Goal: Information Seeking & Learning: Check status

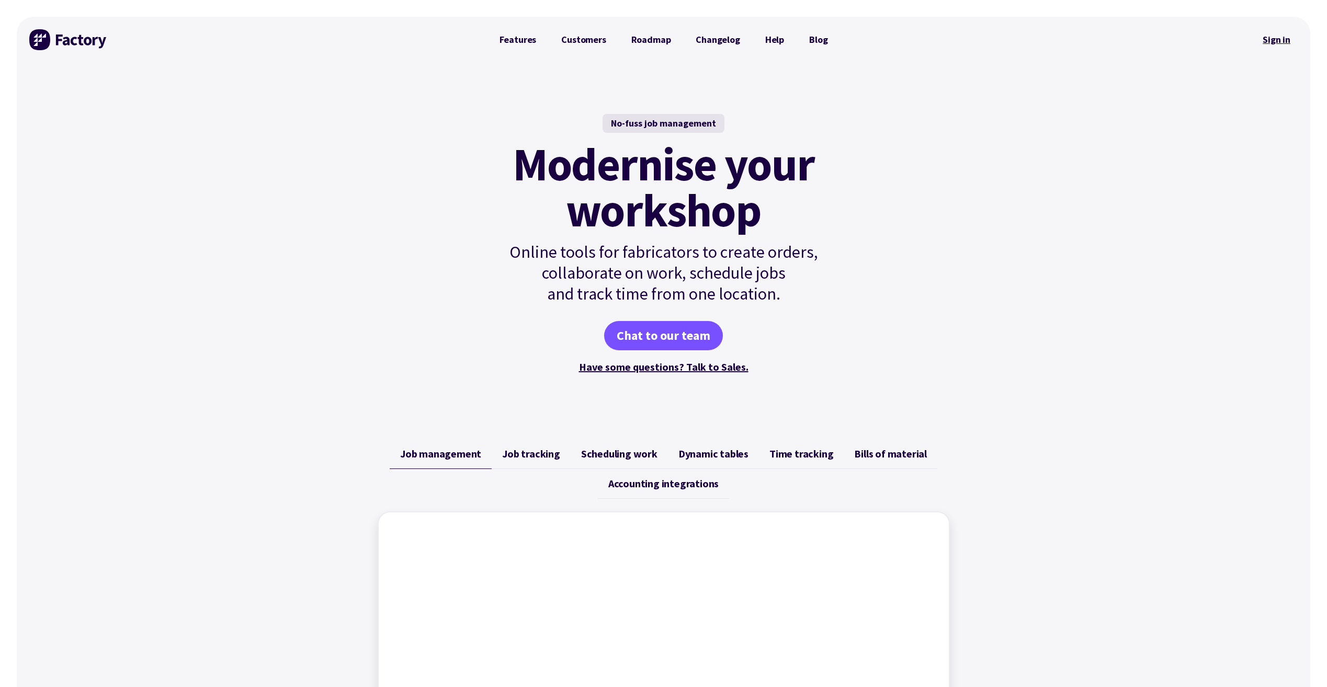
click at [1279, 37] on link "Sign in" at bounding box center [1277, 40] width 42 height 24
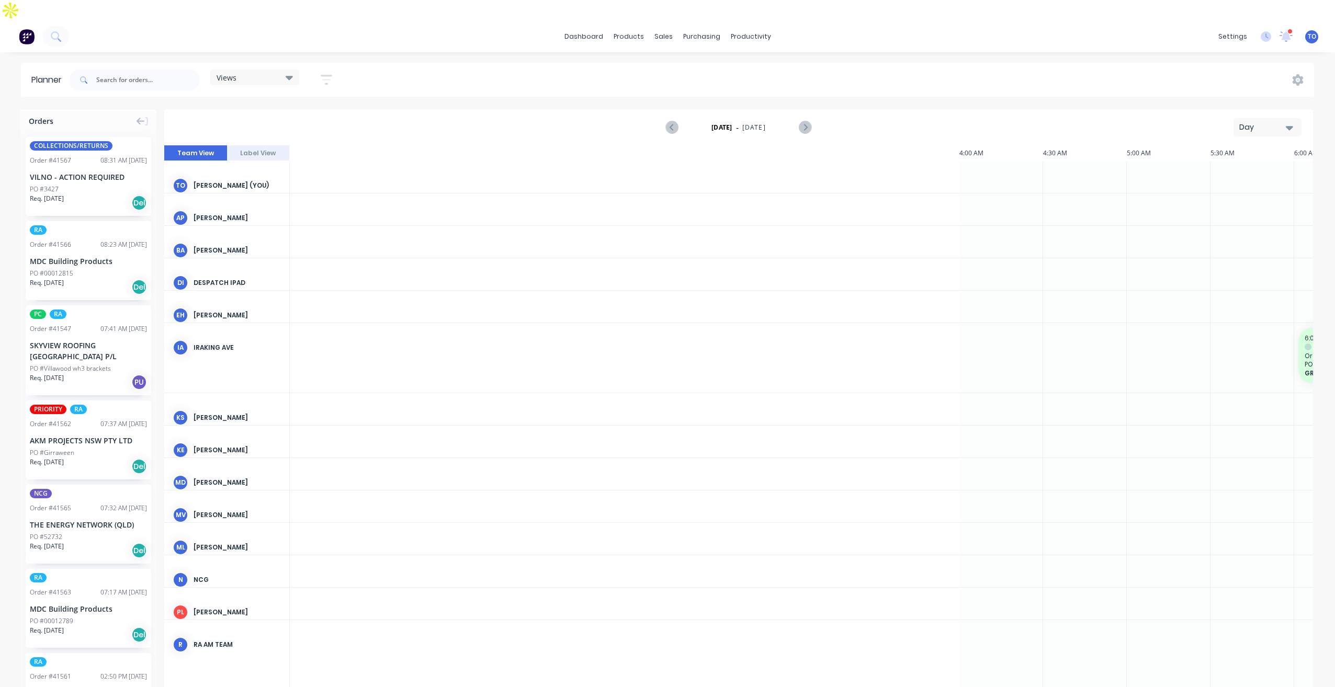
scroll to position [0, 1340]
click at [572, 120] on div "Monday - 08/09/25 Day" at bounding box center [738, 127] width 1147 height 34
click at [1249, 122] on div "Day" at bounding box center [1263, 127] width 48 height 11
click at [1222, 166] on div "Week" at bounding box center [1249, 176] width 104 height 21
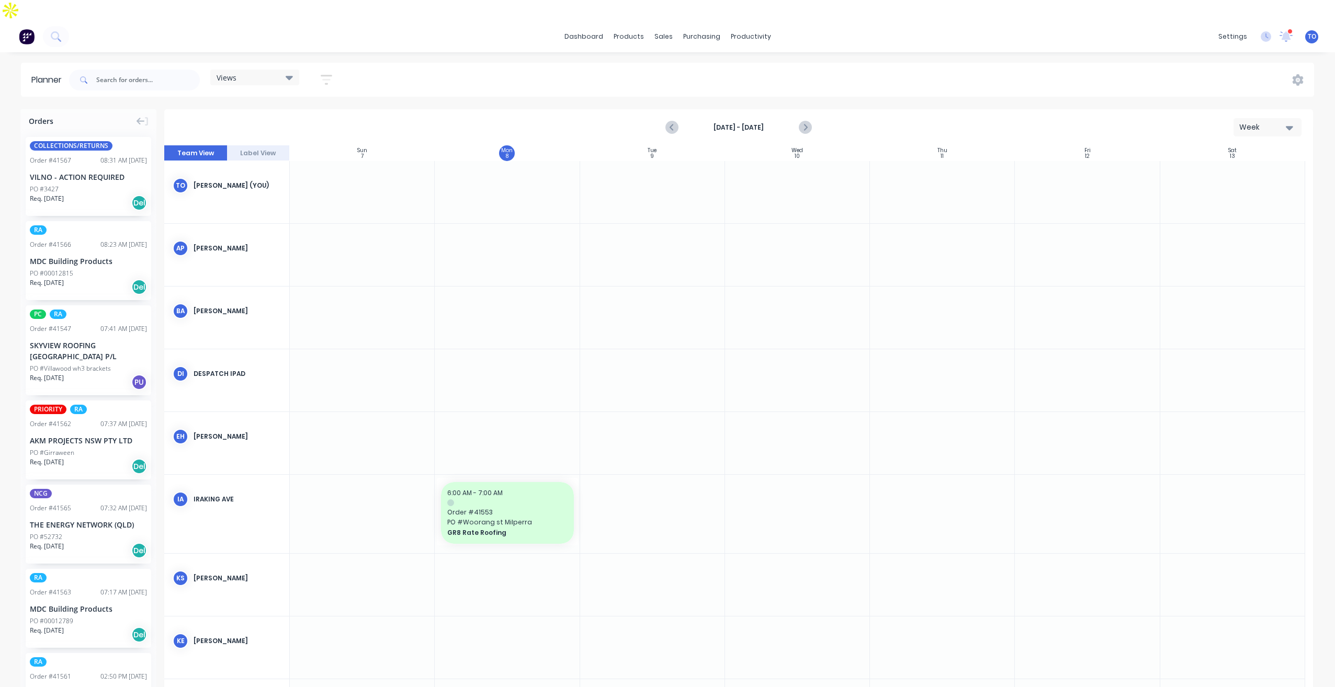
click at [65, 269] on div "PO #00012815" at bounding box center [51, 273] width 43 height 9
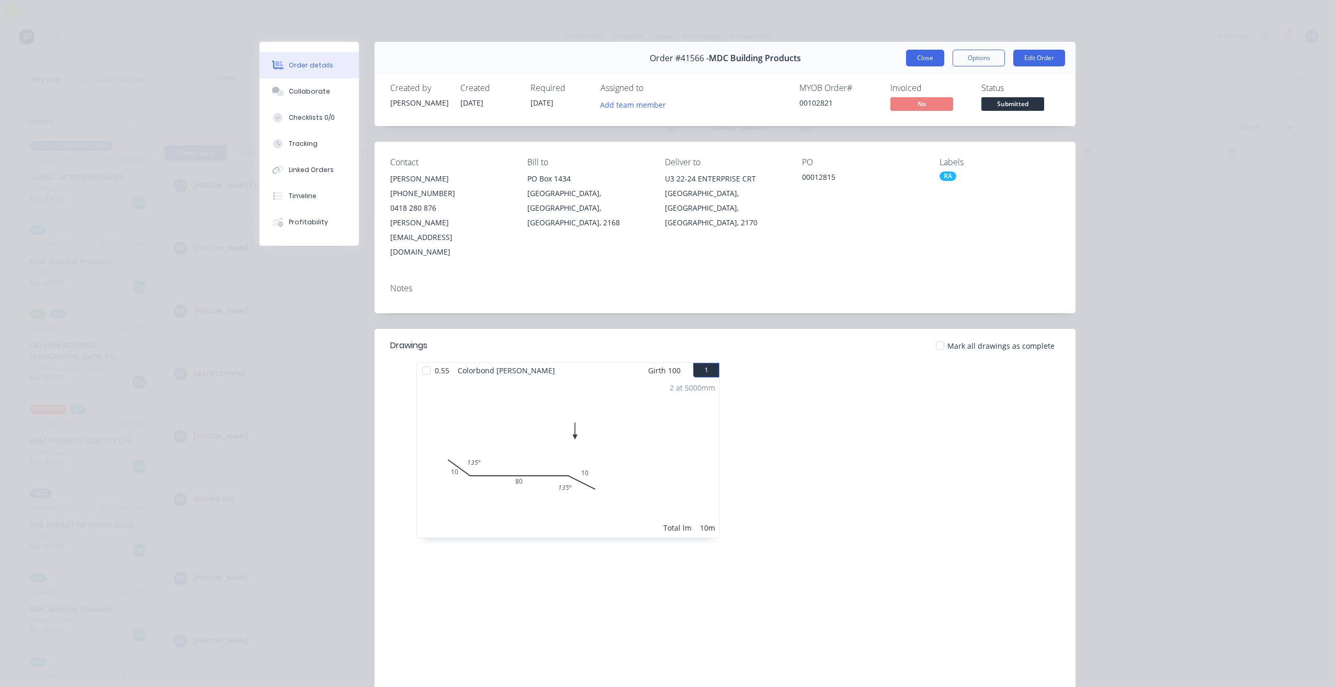
click at [934, 59] on button "Close" at bounding box center [925, 58] width 38 height 17
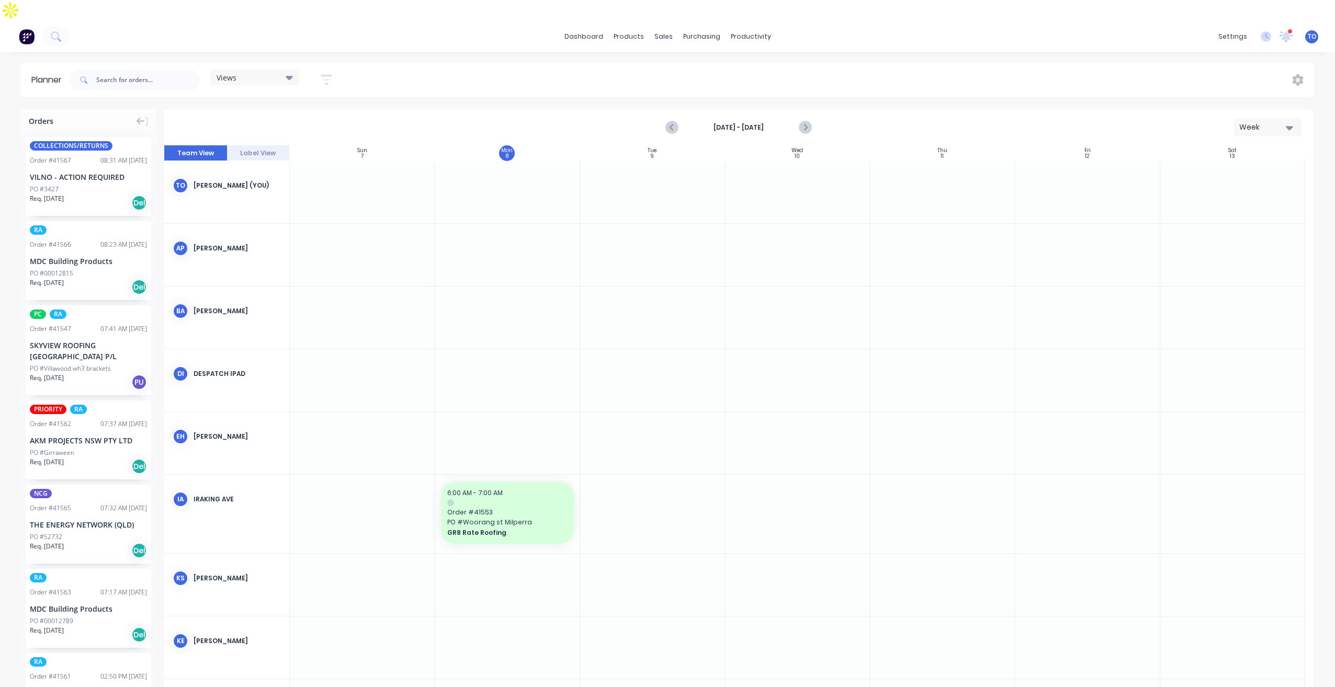
click at [1273, 122] on div "Week" at bounding box center [1263, 127] width 48 height 11
click at [1225, 166] on div "Week" at bounding box center [1249, 176] width 104 height 21
click at [321, 70] on button "button" at bounding box center [326, 80] width 33 height 20
click at [314, 113] on icon "button" at bounding box center [314, 119] width 7 height 12
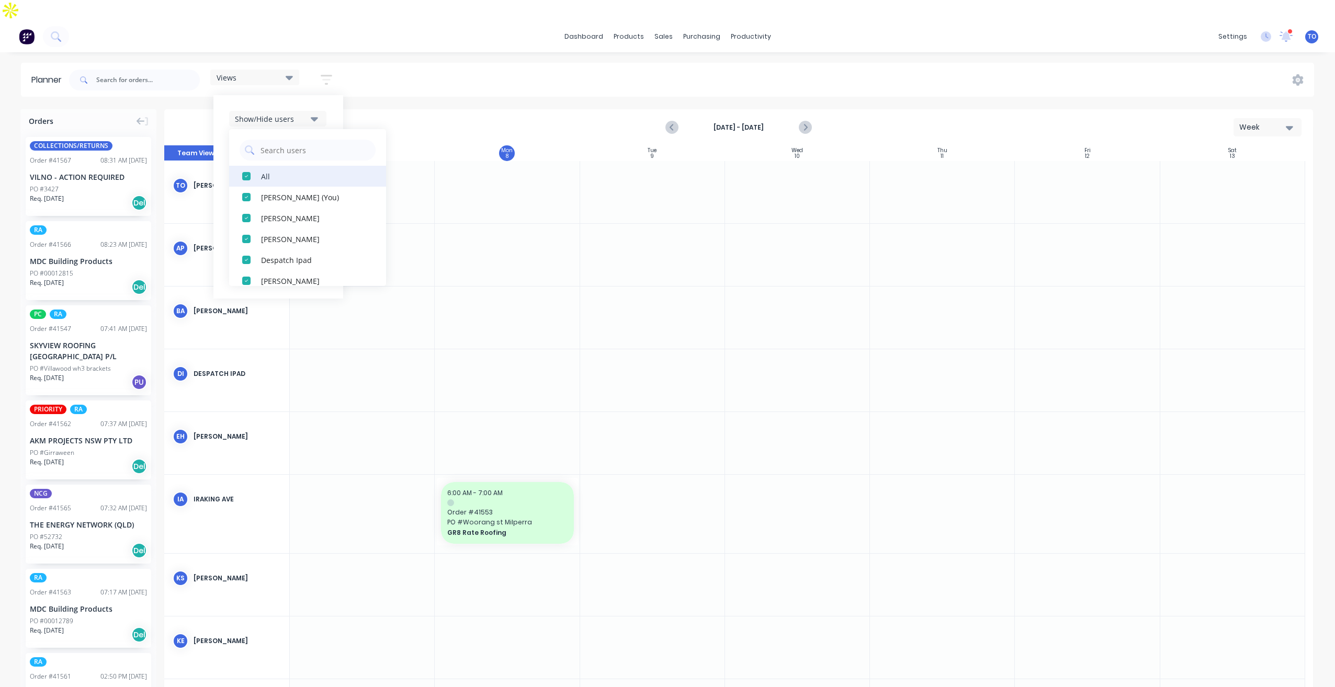
click at [265, 171] on div "All" at bounding box center [313, 176] width 105 height 11
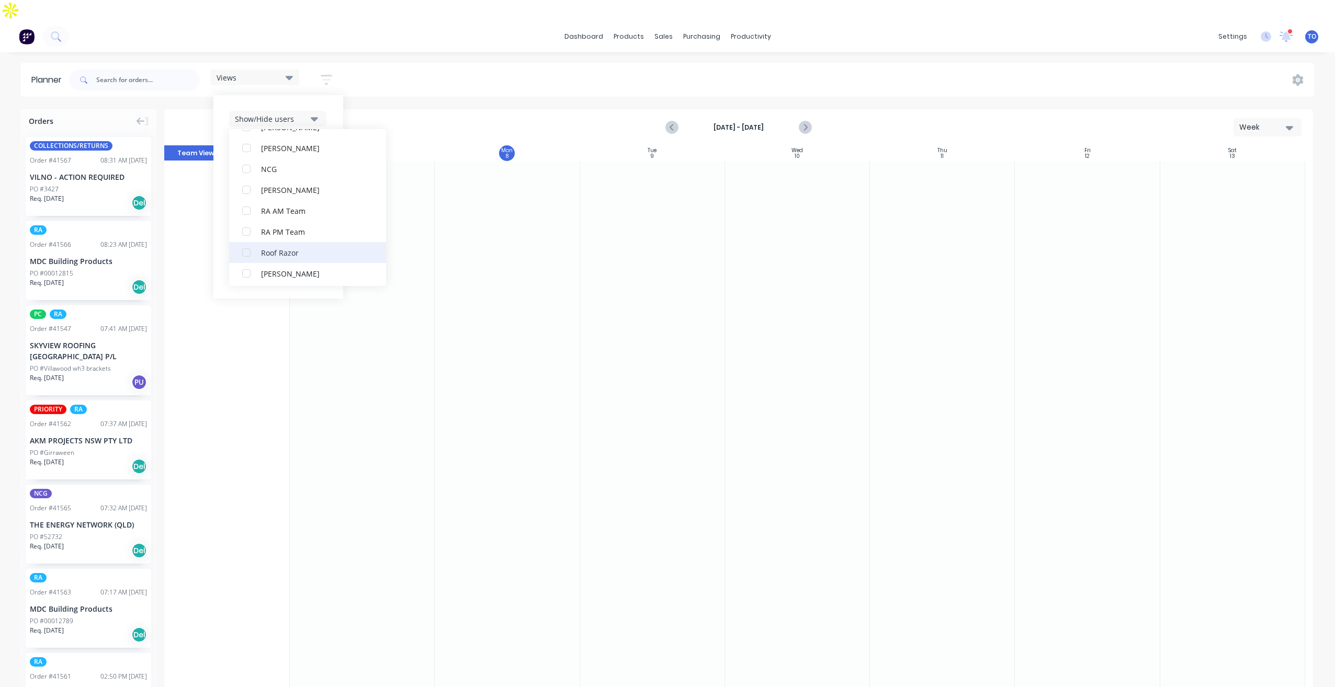
scroll to position [262, 0]
click at [273, 223] on div "RA PM Team" at bounding box center [313, 228] width 105 height 11
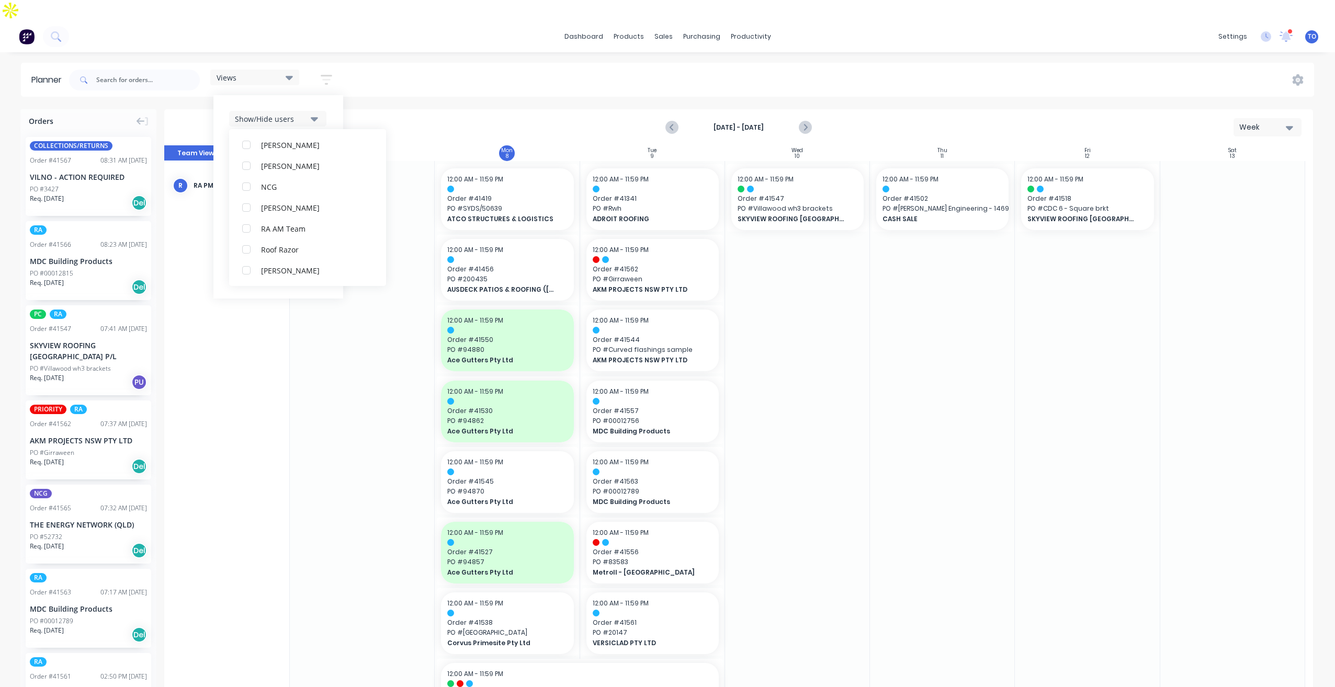
scroll to position [0, 0]
drag, startPoint x: 501, startPoint y: 55, endPoint x: 256, endPoint y: 58, distance: 244.3
click at [500, 64] on div "Views Save new view None (Default) edit Iraking edit kyle edit Michael's View e…" at bounding box center [690, 79] width 1247 height 31
click at [326, 73] on icon "button" at bounding box center [327, 79] width 12 height 13
click at [312, 176] on icon "button" at bounding box center [314, 182] width 7 height 12
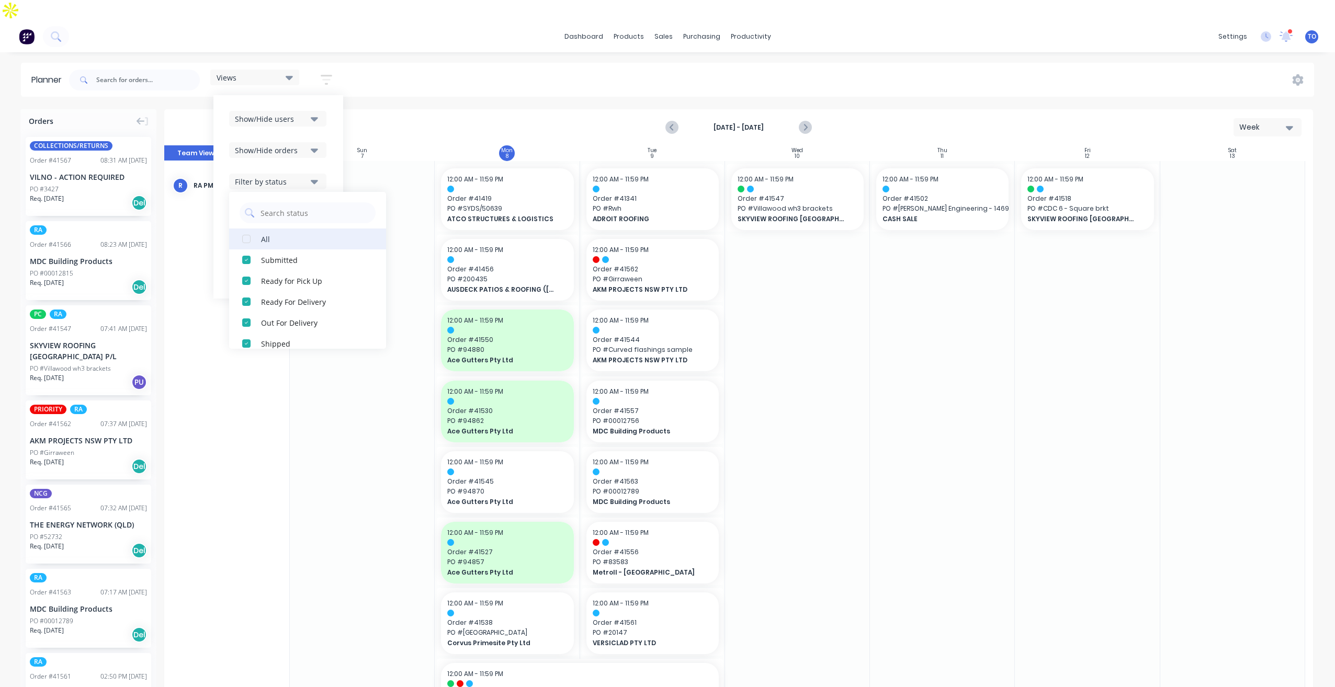
click at [241, 229] on div "button" at bounding box center [246, 239] width 21 height 21
drag, startPoint x: 336, startPoint y: 115, endPoint x: 320, endPoint y: 133, distance: 24.5
click at [335, 115] on div "Show/Hide users Show/Hide orders Filter by status All Draft Quote Archived Deli…" at bounding box center [278, 197] width 130 height 204
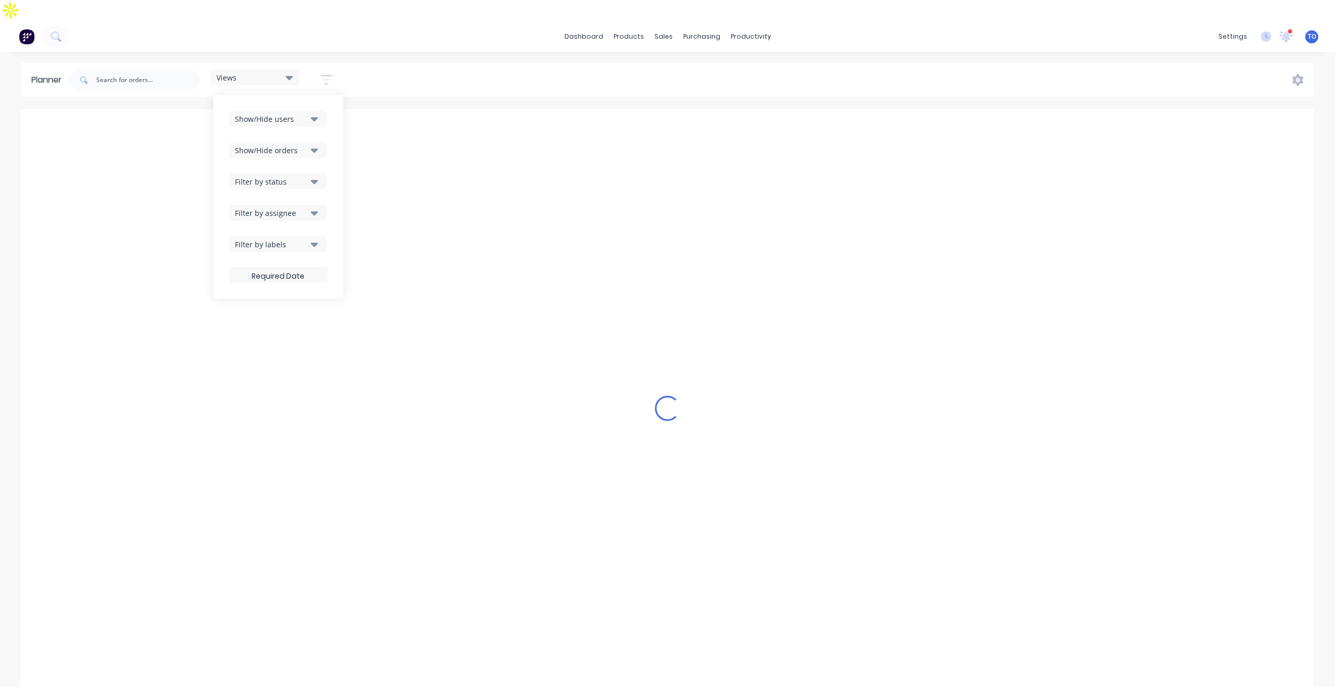
click at [312, 144] on icon "button" at bounding box center [314, 150] width 7 height 12
click at [281, 171] on div "All" at bounding box center [313, 176] width 105 height 11
click at [293, 212] on div "Unscheduled" at bounding box center [313, 217] width 105 height 11
click at [333, 115] on div "Show/Hide users Show/Hide orders All Scheduled Unscheduled Filter by status Fil…" at bounding box center [278, 197] width 130 height 204
click at [312, 176] on icon "button" at bounding box center [314, 182] width 7 height 12
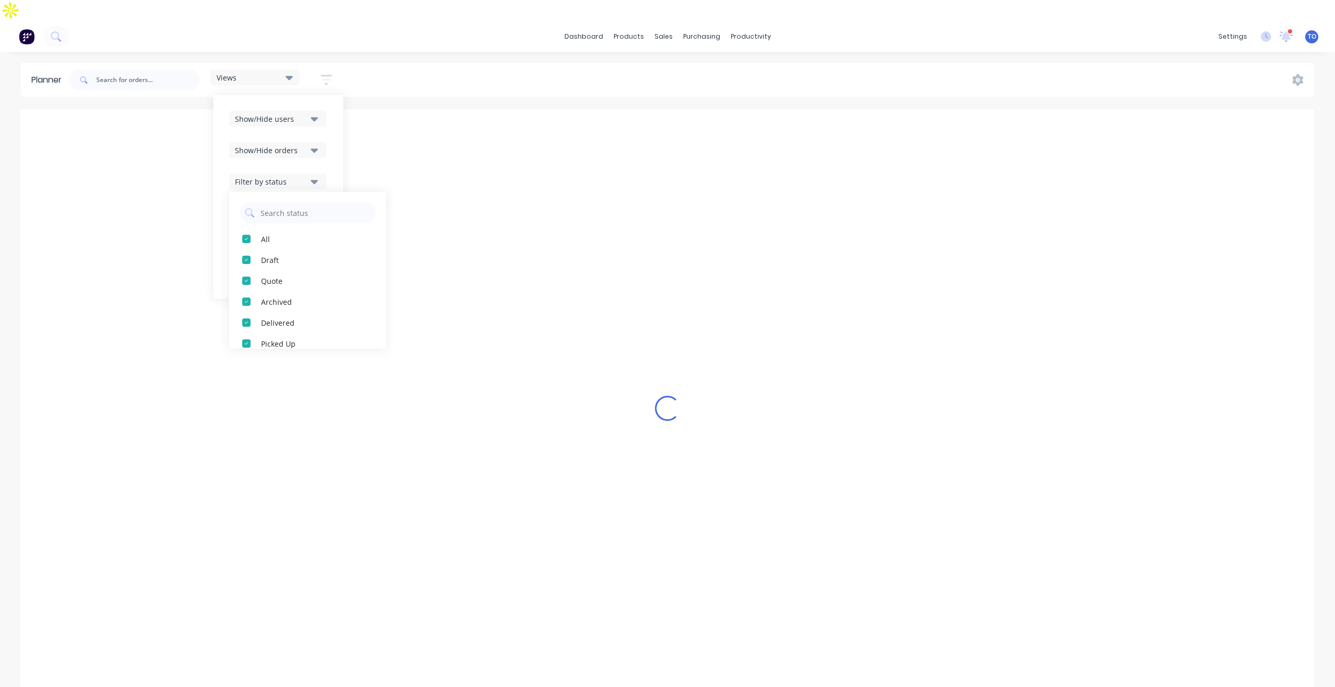
click at [337, 134] on div "Show/Hide users Show/Hide orders Filter by status All Draft Quote Archived Deli…" at bounding box center [278, 197] width 130 height 204
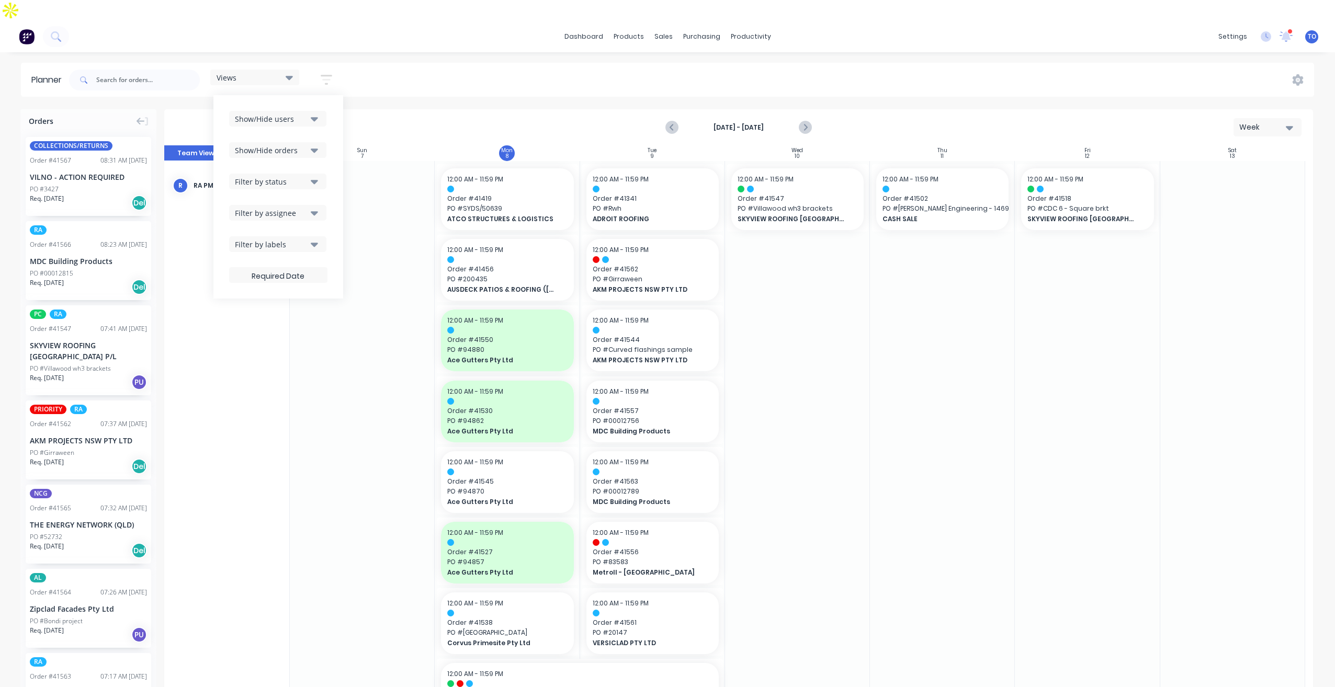
click at [312, 176] on icon "button" at bounding box center [314, 182] width 7 height 12
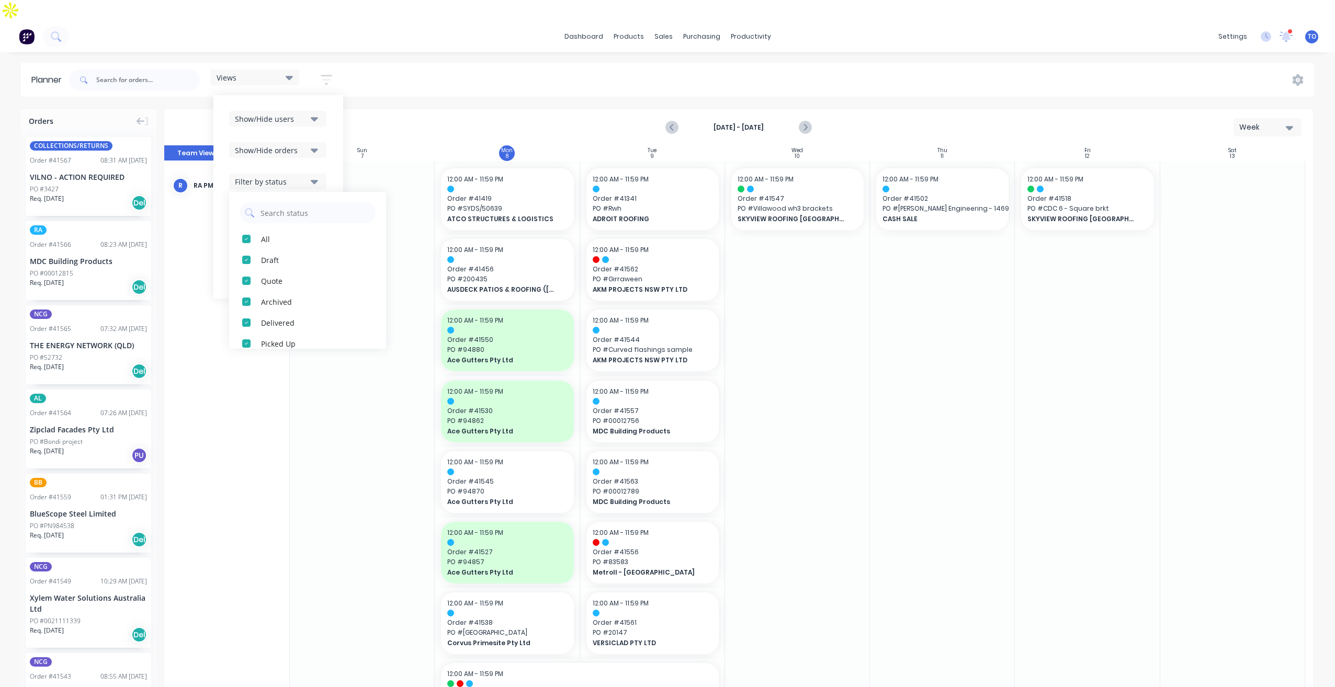
click at [315, 117] on icon "button" at bounding box center [314, 119] width 7 height 4
click at [331, 95] on div "Show/Hide users All RA PM Team Tobias Oyeyinka (You) Angela Perez Byron Aird De…" at bounding box center [278, 197] width 130 height 204
click at [320, 205] on button "Filter by assignee" at bounding box center [277, 213] width 97 height 16
click at [314, 176] on icon "button" at bounding box center [314, 182] width 7 height 12
click at [534, 67] on div "Views Save new view None (Default) edit Iraking edit kyle edit Michael's View e…" at bounding box center [690, 79] width 1247 height 31
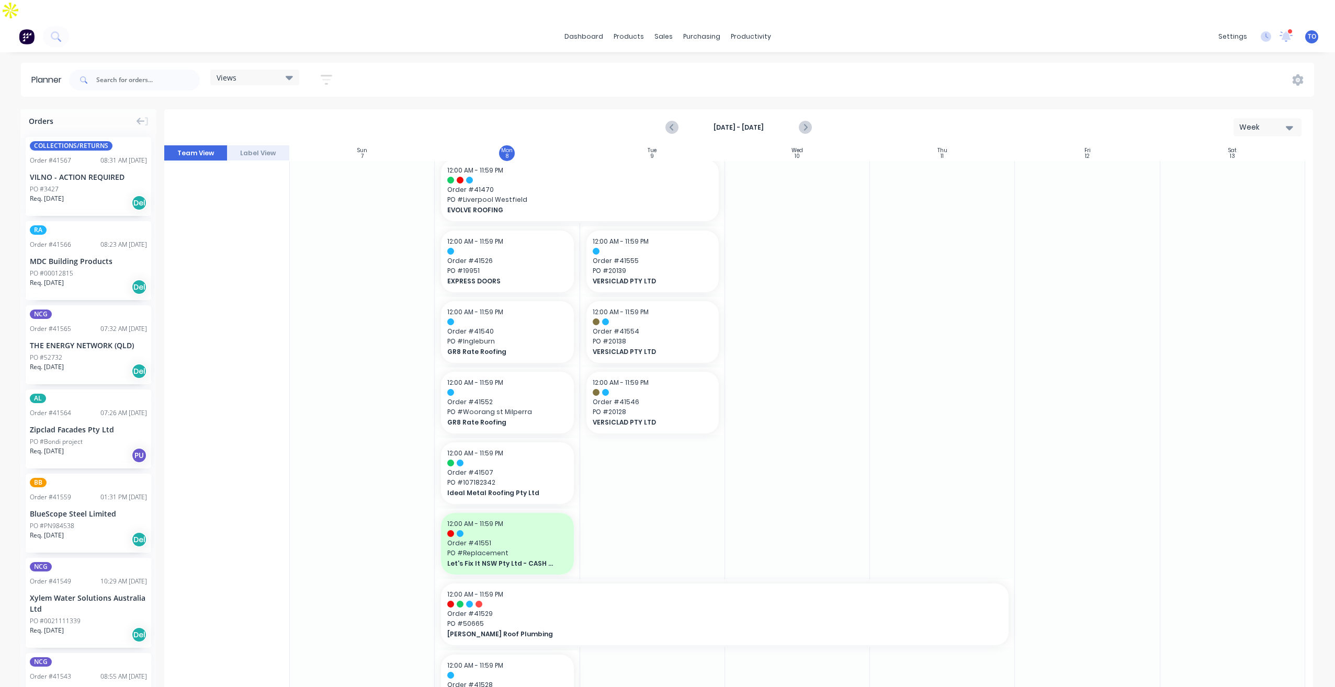
scroll to position [489, 0]
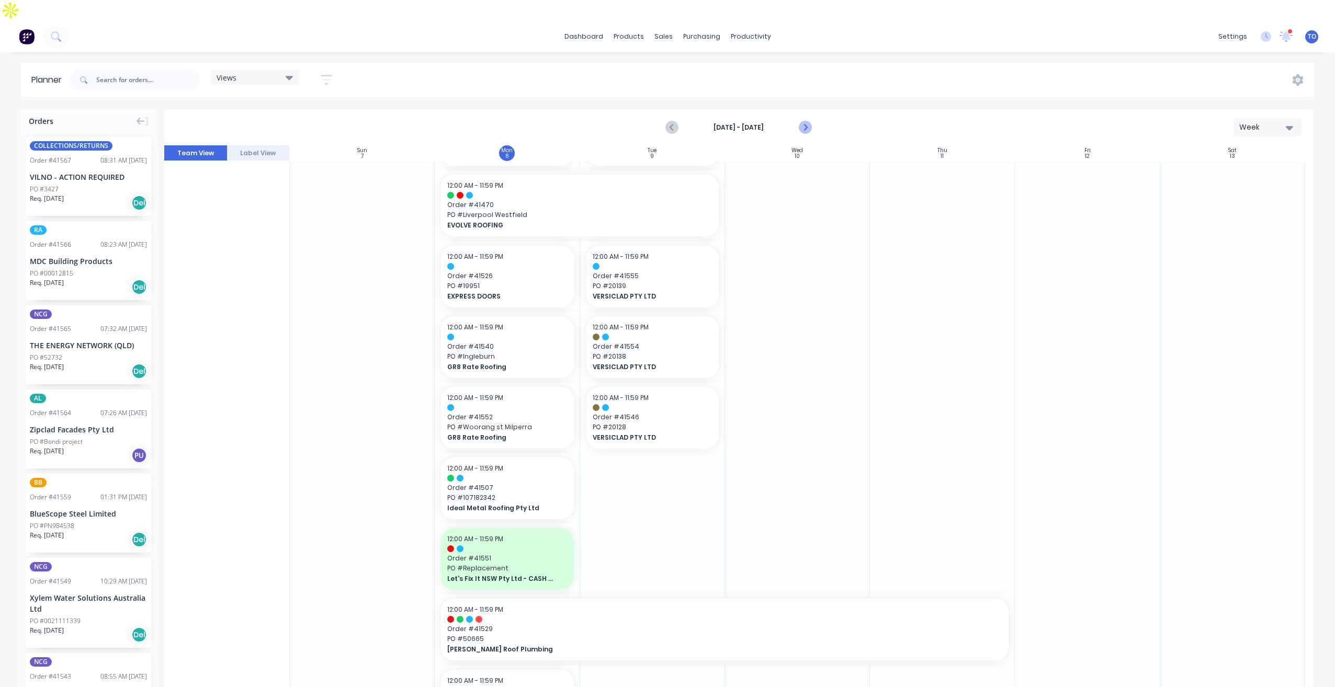
click at [809, 121] on icon "Next page" at bounding box center [804, 127] width 13 height 13
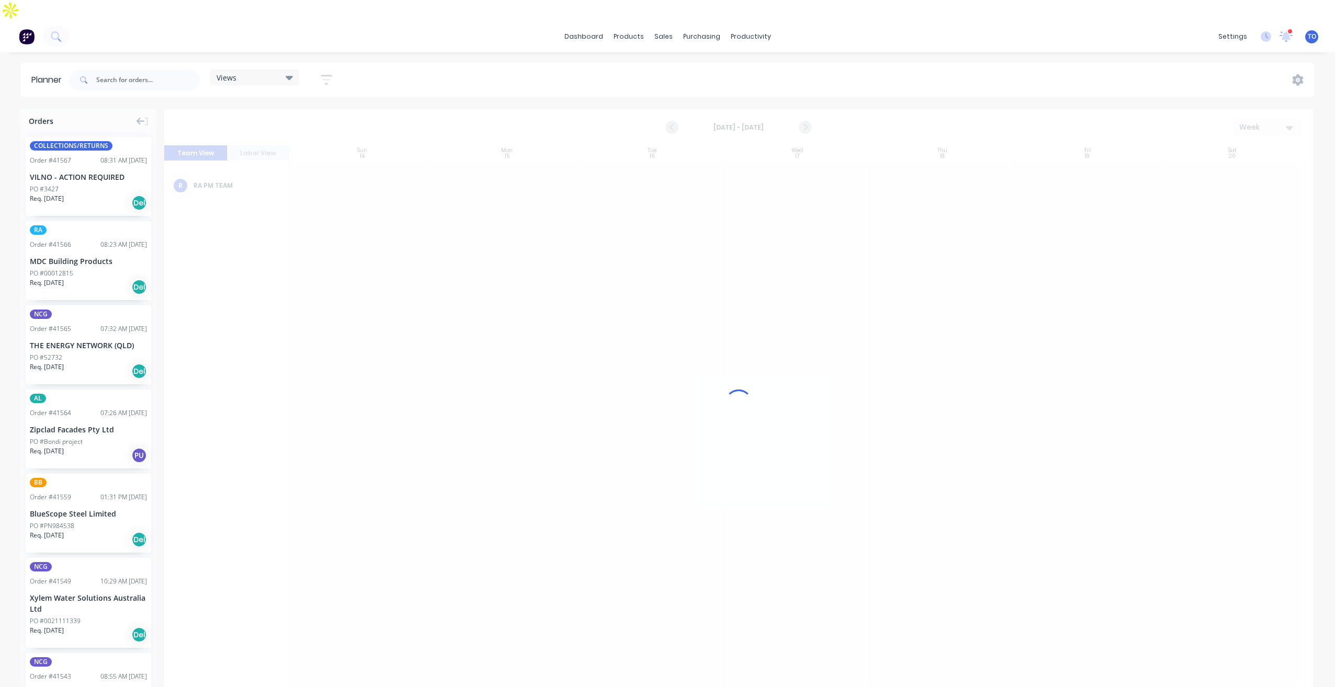
scroll to position [0, 0]
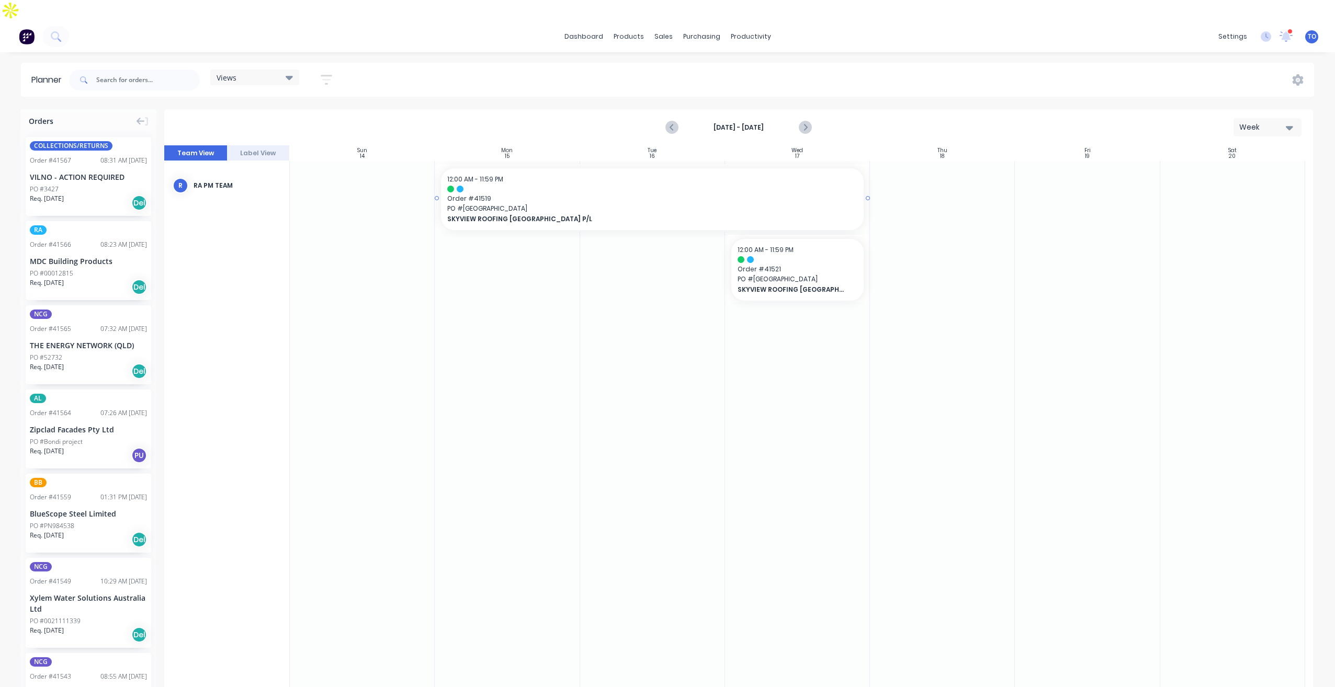
click at [594, 194] on span "Order # 41519" at bounding box center [652, 198] width 410 height 9
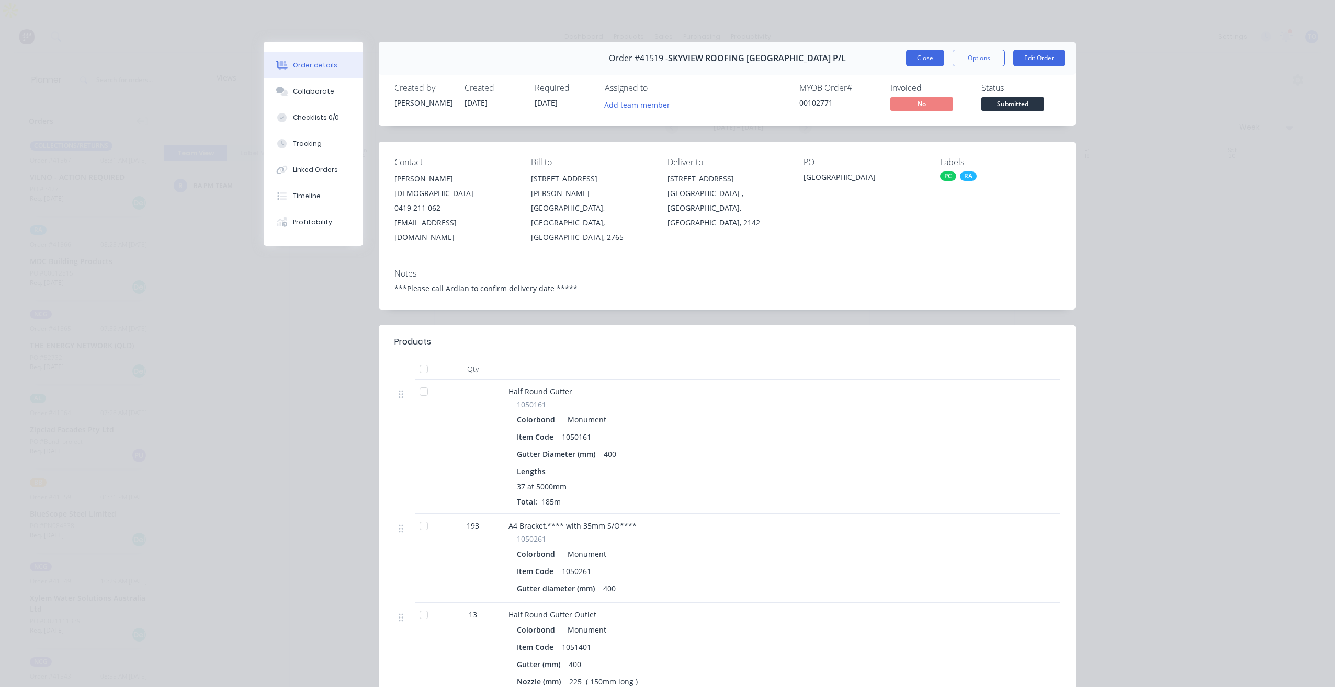
click at [913, 57] on button "Close" at bounding box center [925, 58] width 38 height 17
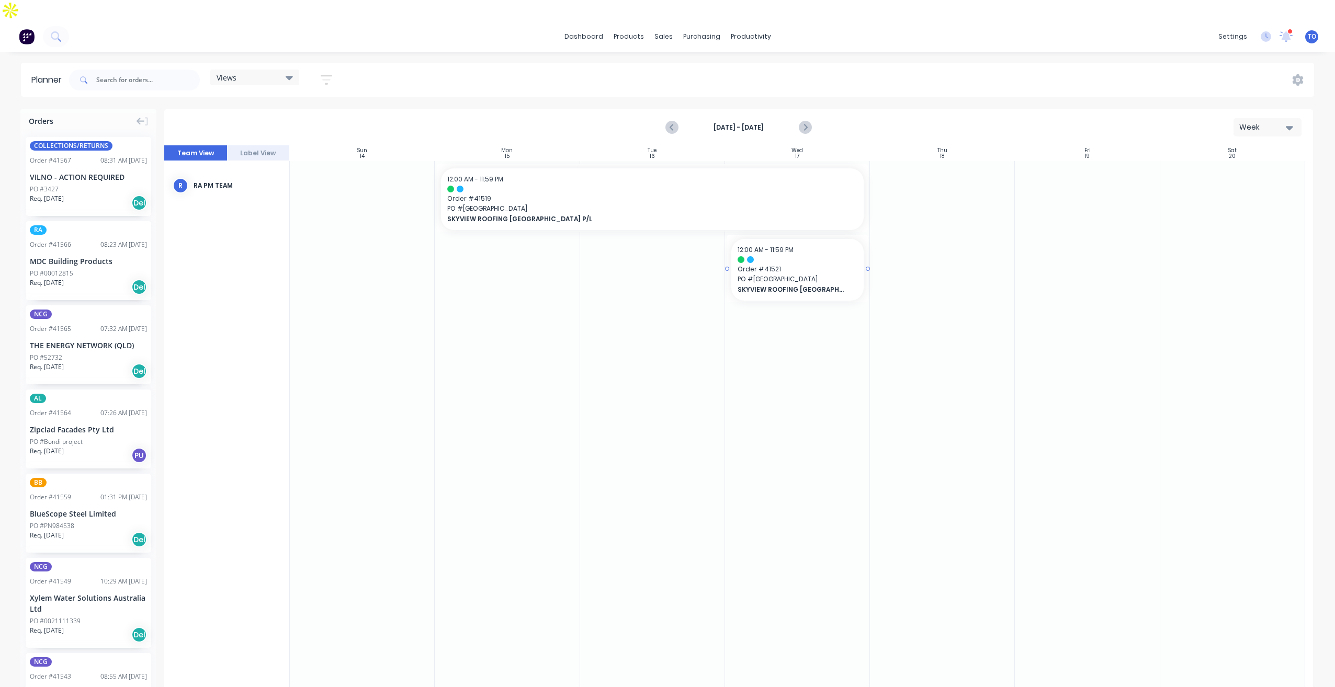
click at [812, 256] on div at bounding box center [798, 259] width 120 height 7
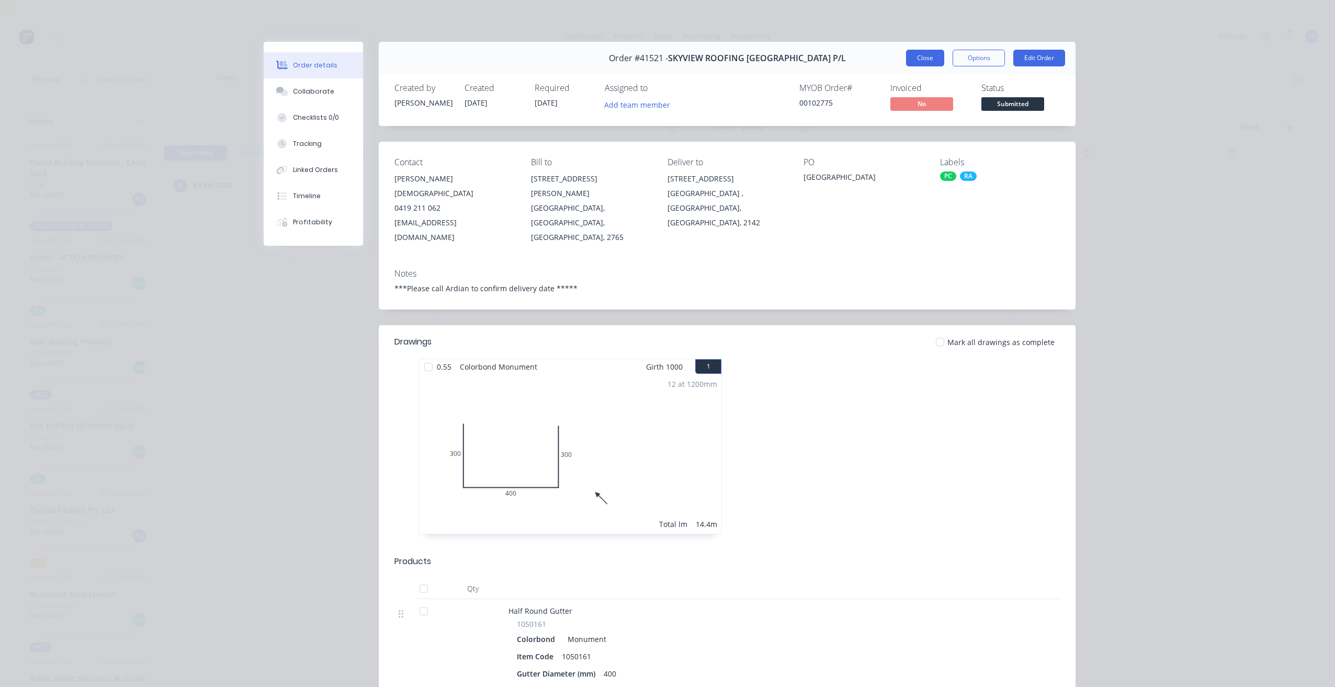
click at [918, 60] on button "Close" at bounding box center [925, 58] width 38 height 17
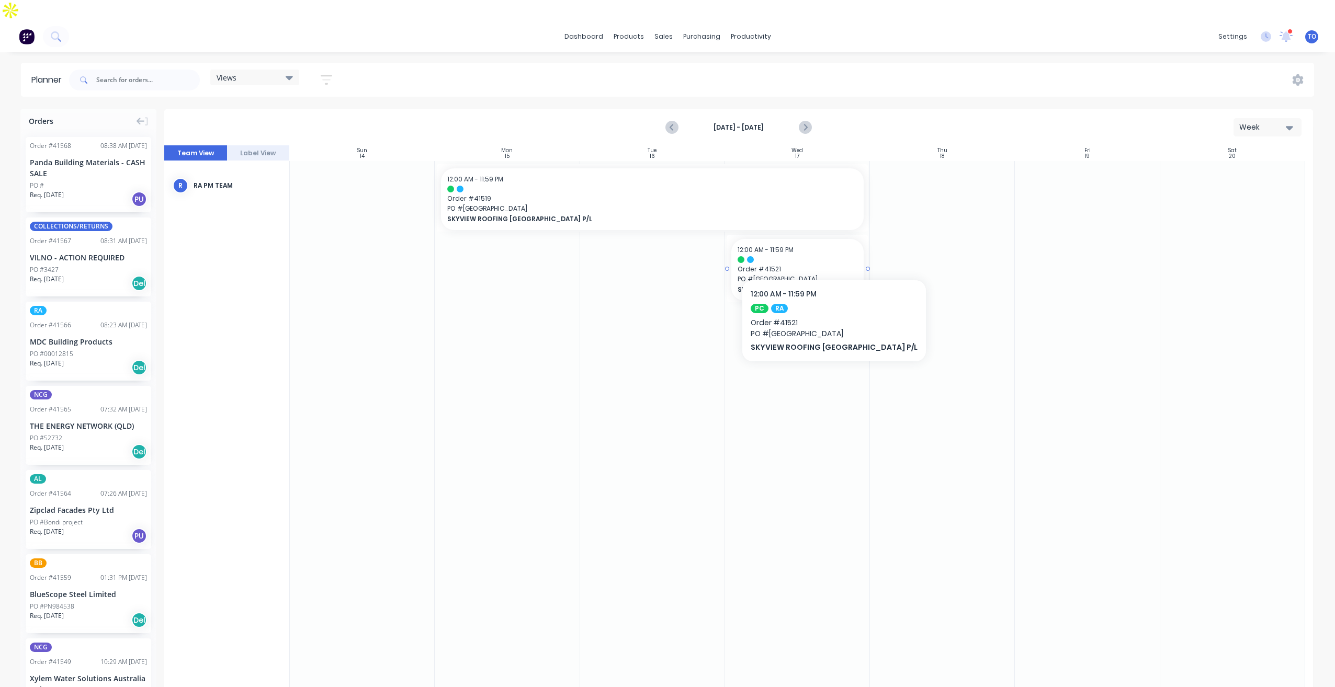
click at [810, 265] on span "Order # 41521" at bounding box center [798, 269] width 120 height 9
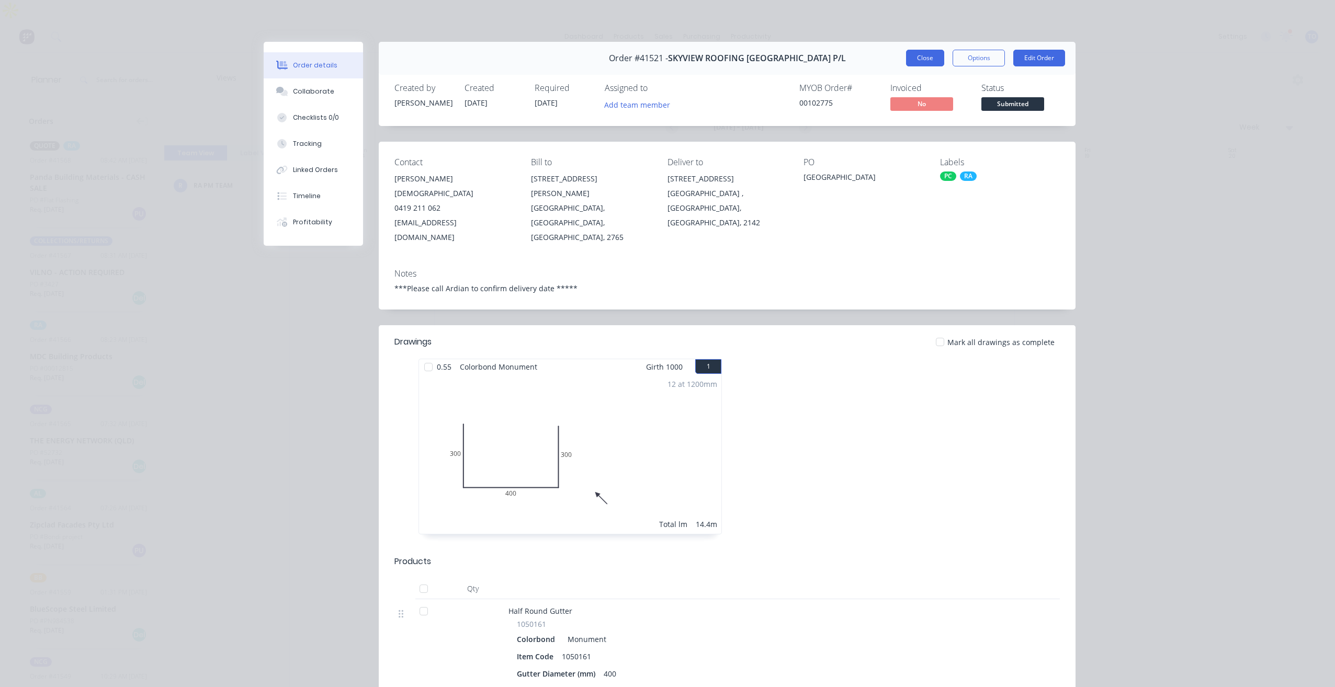
click at [918, 57] on button "Close" at bounding box center [925, 58] width 38 height 17
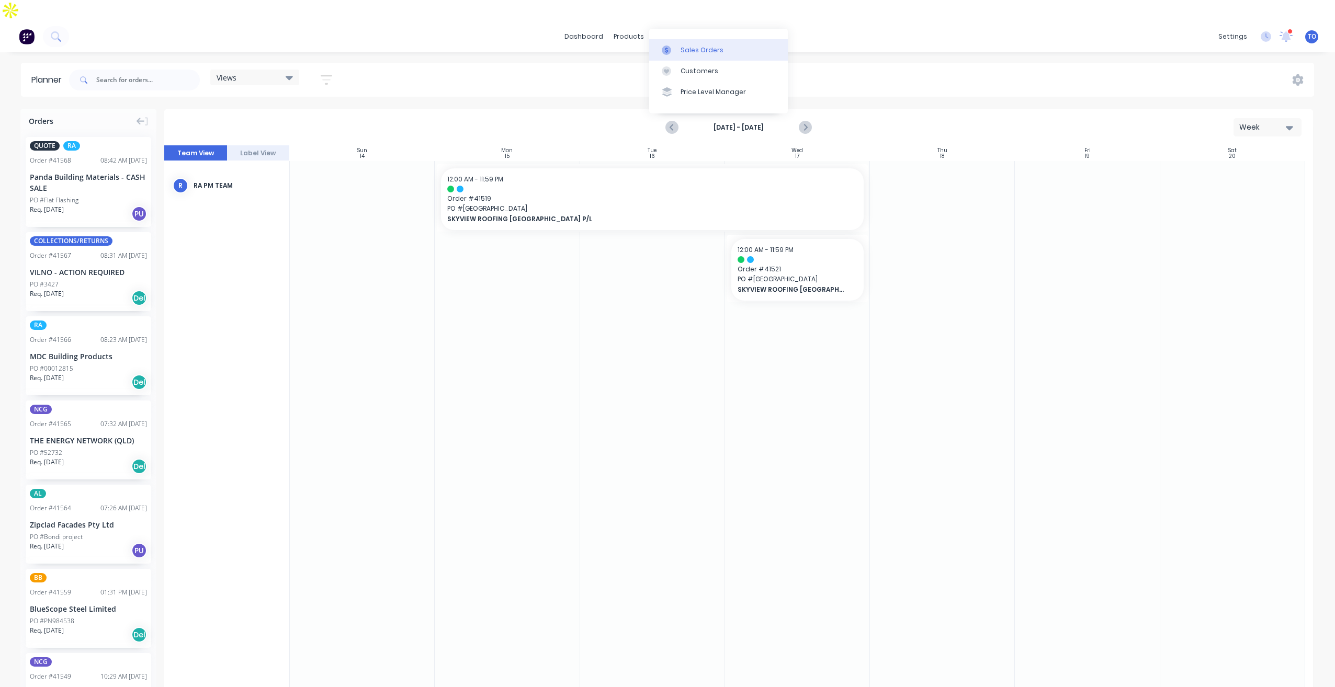
click at [691, 50] on div "Sales Orders" at bounding box center [702, 50] width 43 height 9
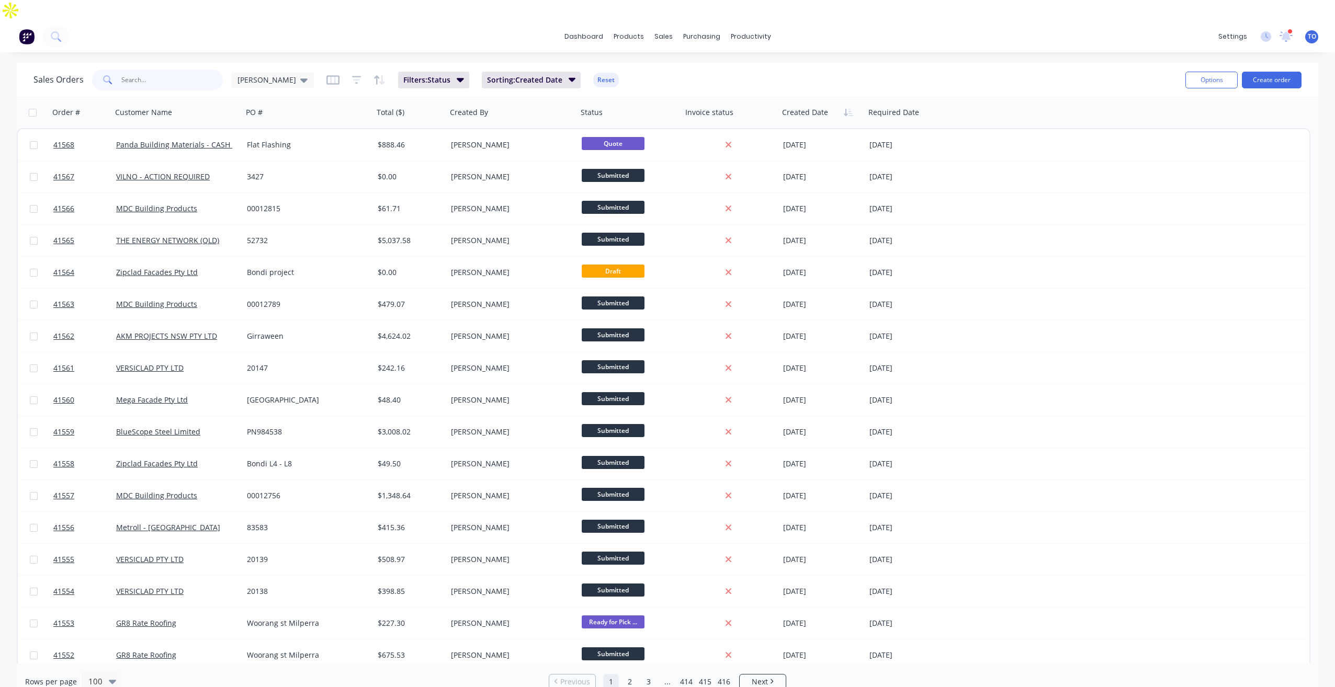
click at [193, 70] on input "text" at bounding box center [172, 80] width 102 height 21
type input "Skyview"
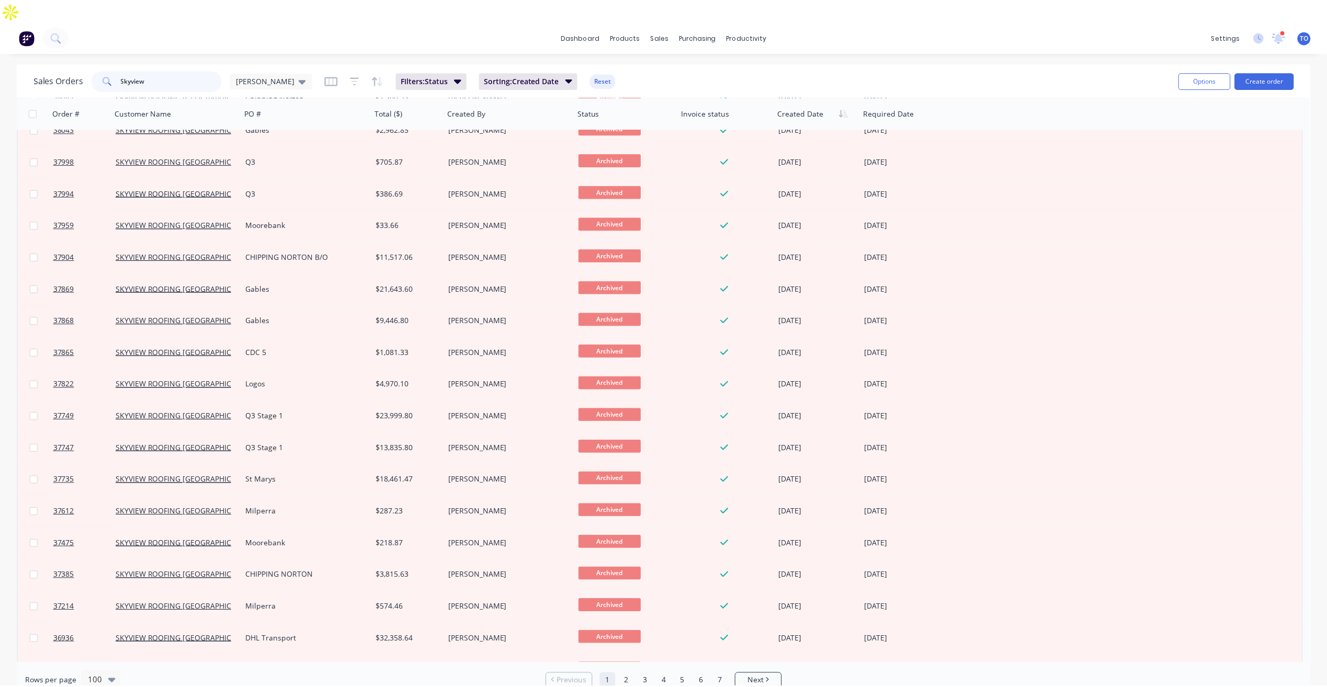
scroll to position [2656, 0]
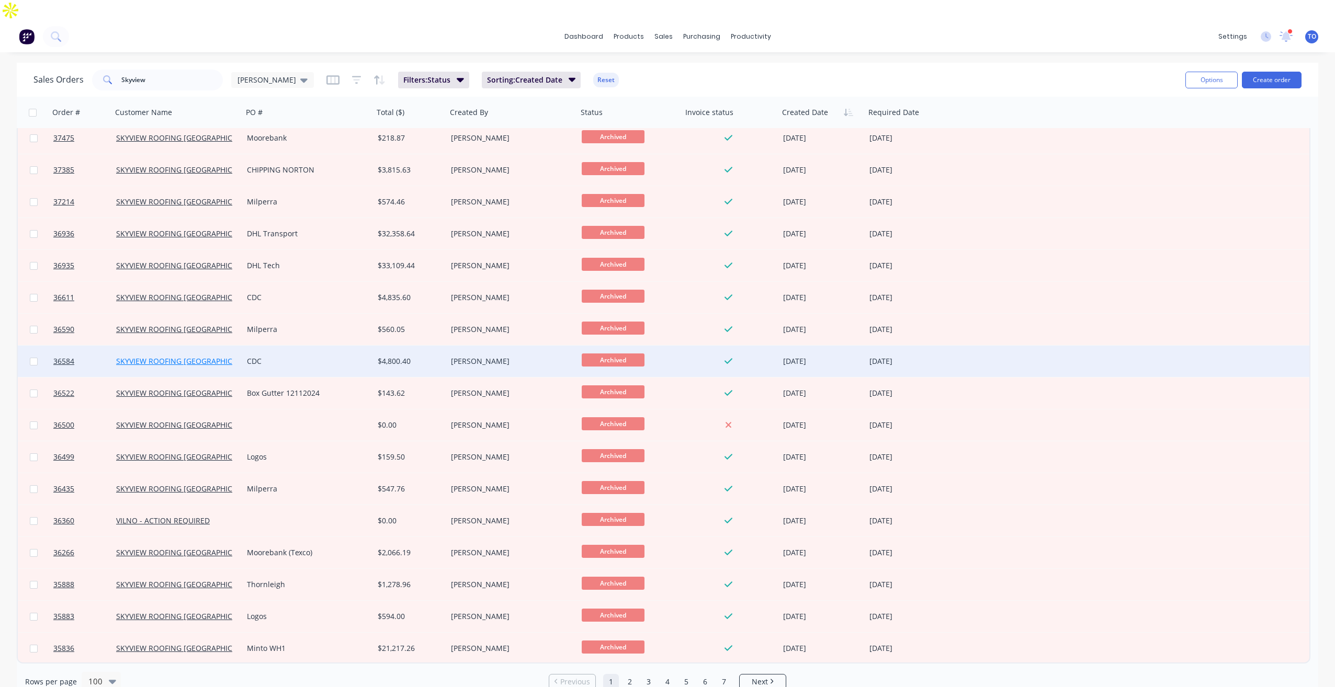
click at [218, 356] on link "SKYVIEW ROOFING [GEOGRAPHIC_DATA] P/L" at bounding box center [192, 361] width 152 height 10
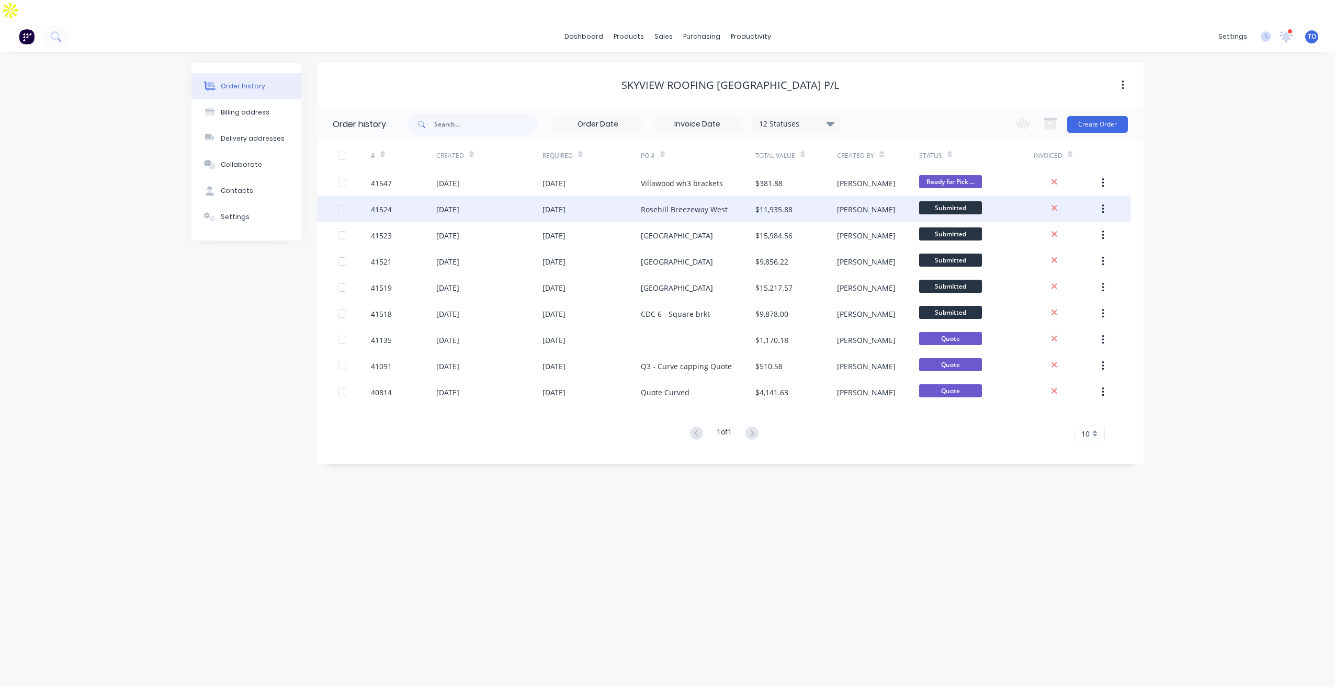
click at [643, 204] on div "Rosehill Breezeway West" at bounding box center [684, 209] width 87 height 11
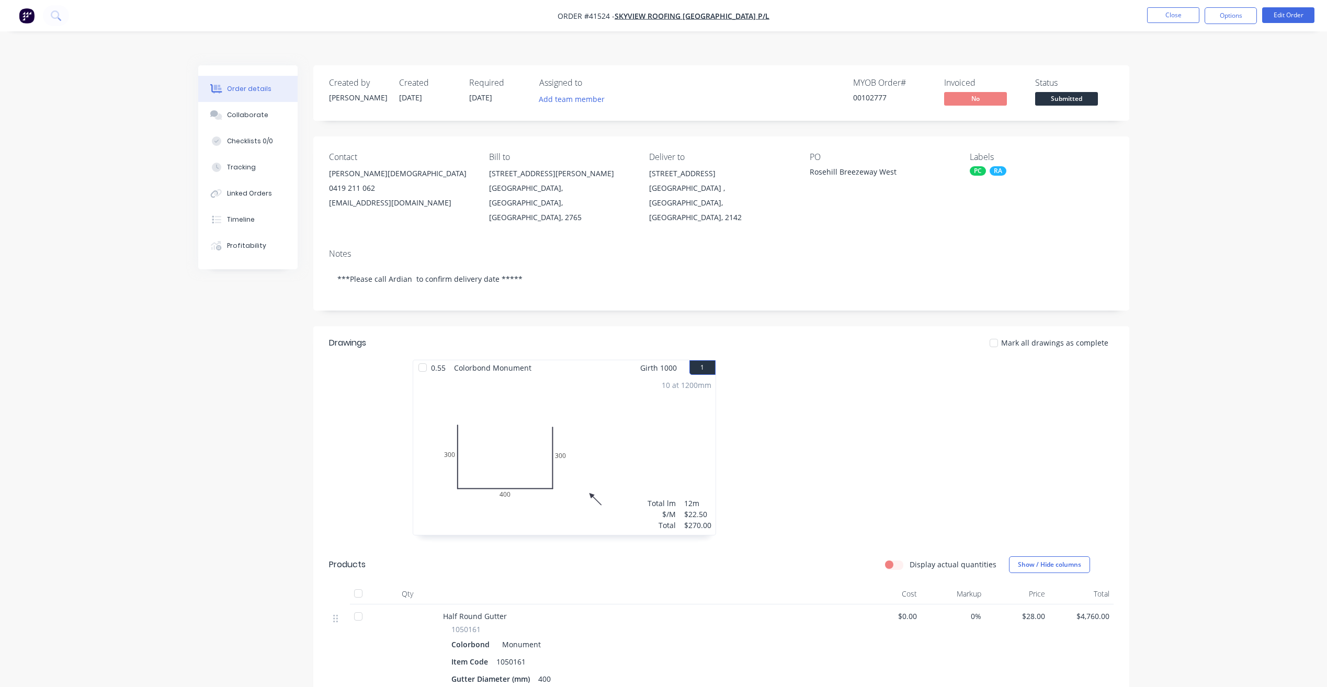
click at [1167, 25] on nav "Order #41524 - SKYVIEW ROOFING AUSTRALIA P/L Close Options Edit Order" at bounding box center [663, 15] width 1327 height 31
click at [1163, 15] on button "Close" at bounding box center [1173, 15] width 52 height 16
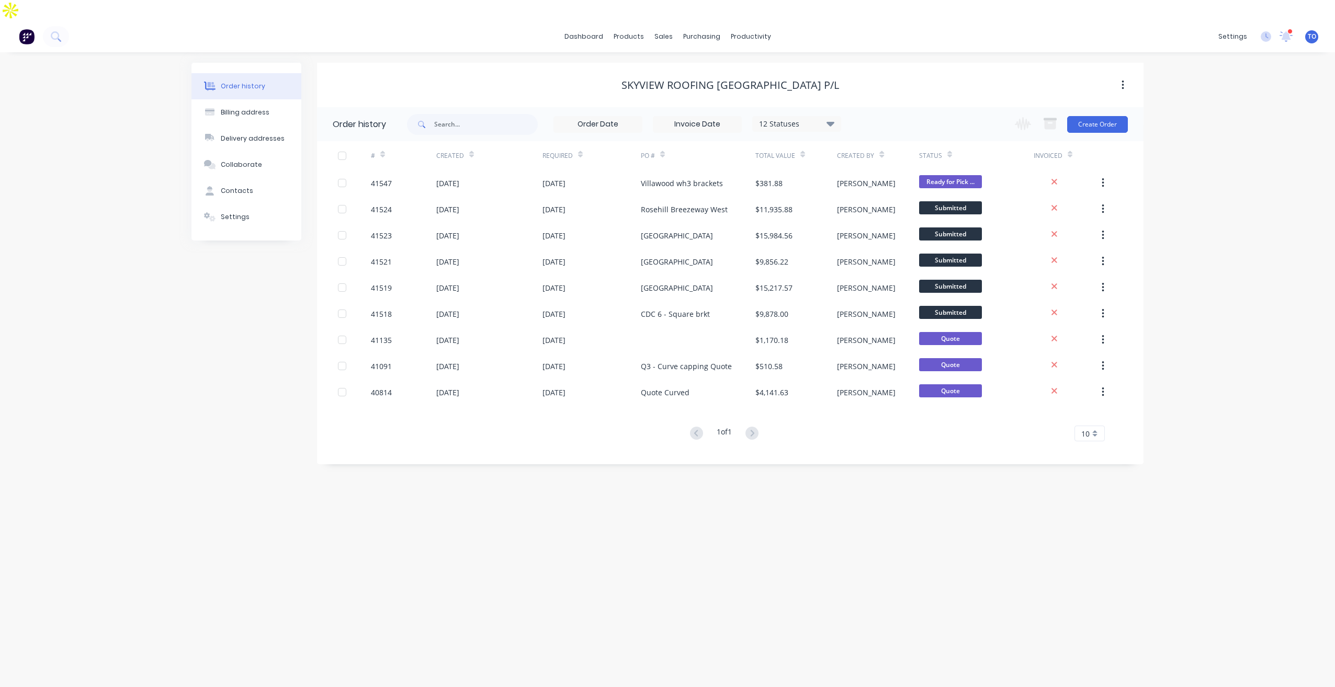
drag, startPoint x: 878, startPoint y: 15, endPoint x: 461, endPoint y: 498, distance: 638.7
click at [461, 498] on div "Order history Billing address Delivery addresses Collaborate Contacts Settings …" at bounding box center [667, 380] width 1335 height 656
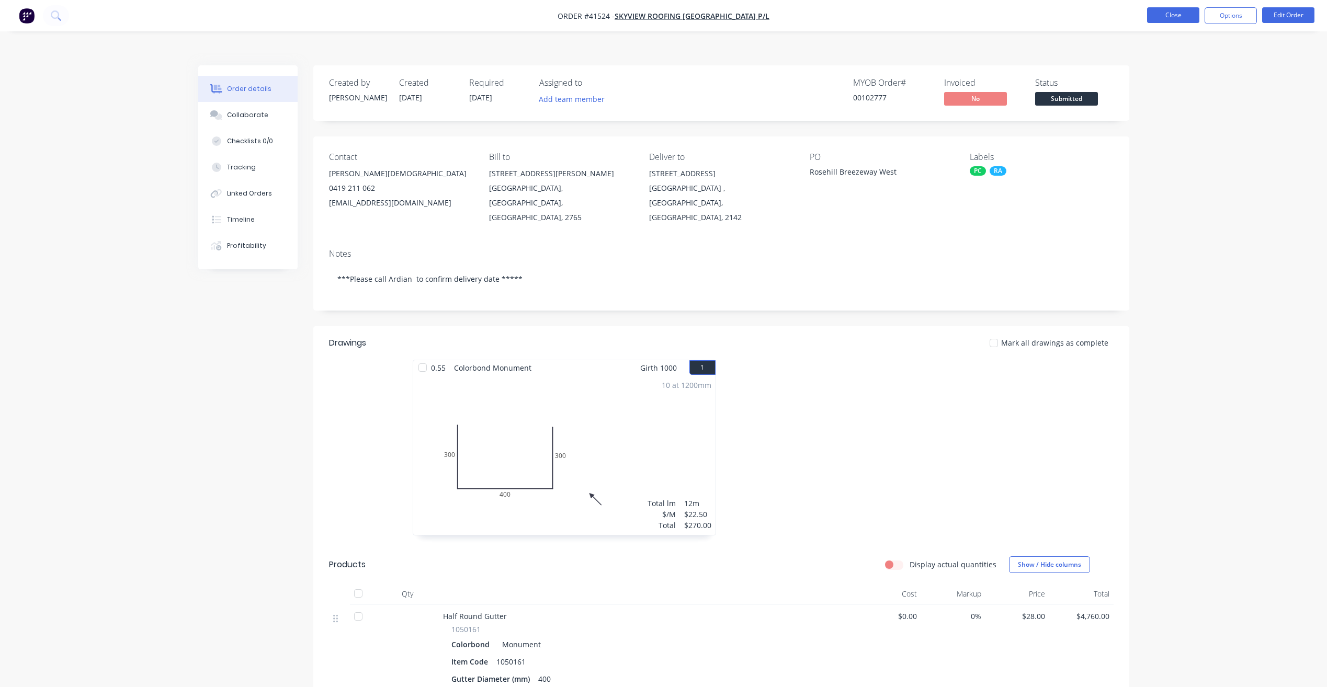
click at [1152, 18] on button "Close" at bounding box center [1173, 15] width 52 height 16
click at [1187, 21] on button "Close" at bounding box center [1173, 15] width 52 height 16
click at [1156, 15] on button "Close" at bounding box center [1173, 15] width 52 height 16
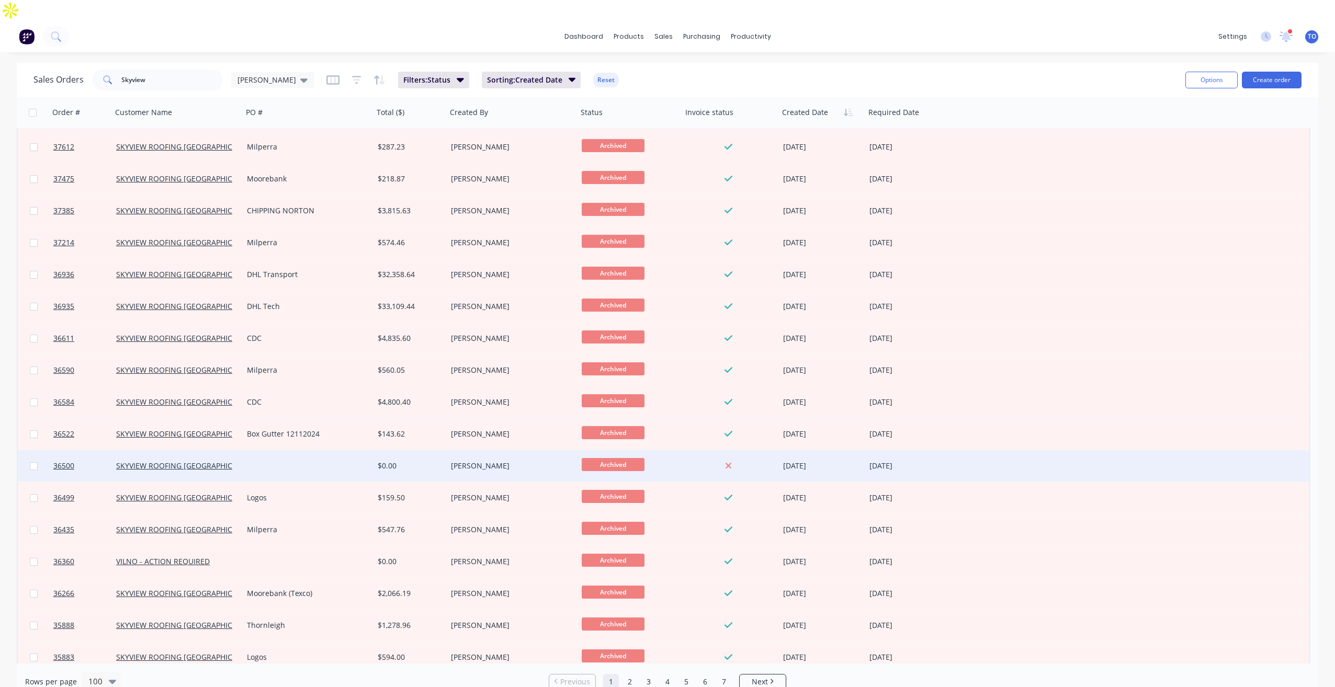
scroll to position [2656, 0]
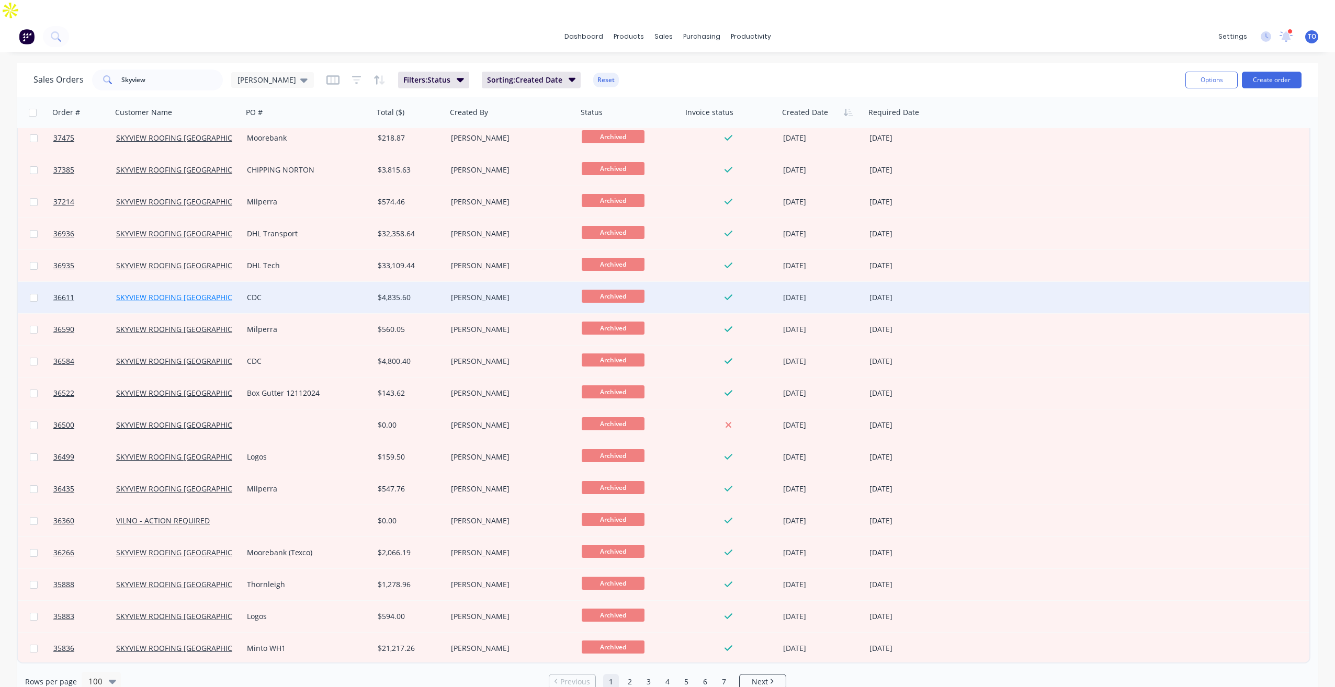
click at [201, 292] on link "SKYVIEW ROOFING [GEOGRAPHIC_DATA] P/L" at bounding box center [192, 297] width 152 height 10
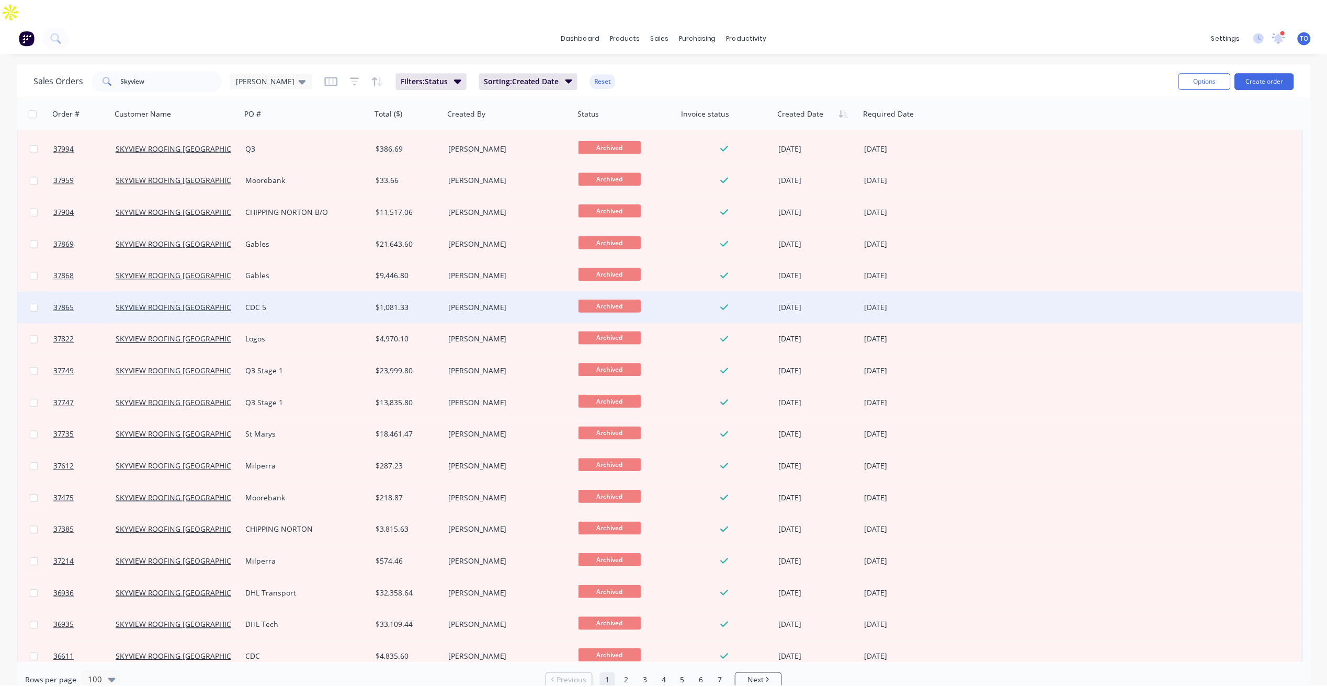
scroll to position [2289, 0]
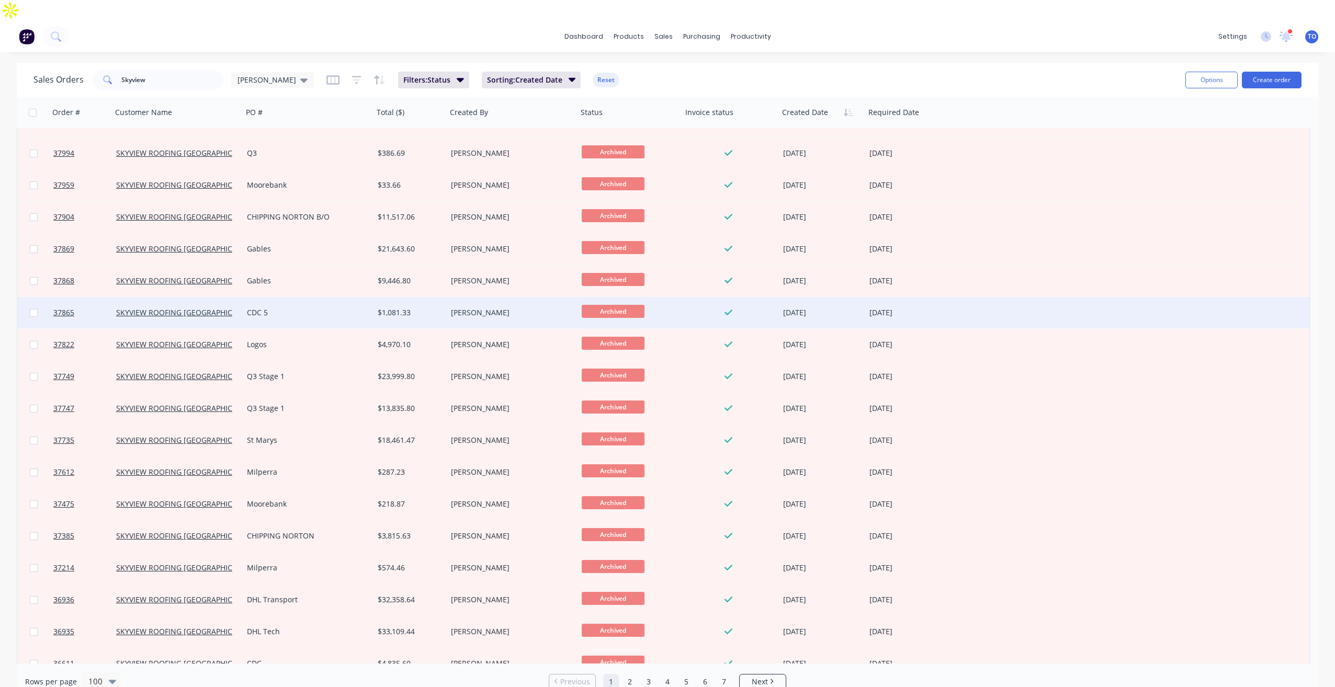
click at [224, 298] on div "SKYVIEW ROOFING [GEOGRAPHIC_DATA] P/L" at bounding box center [177, 312] width 131 height 31
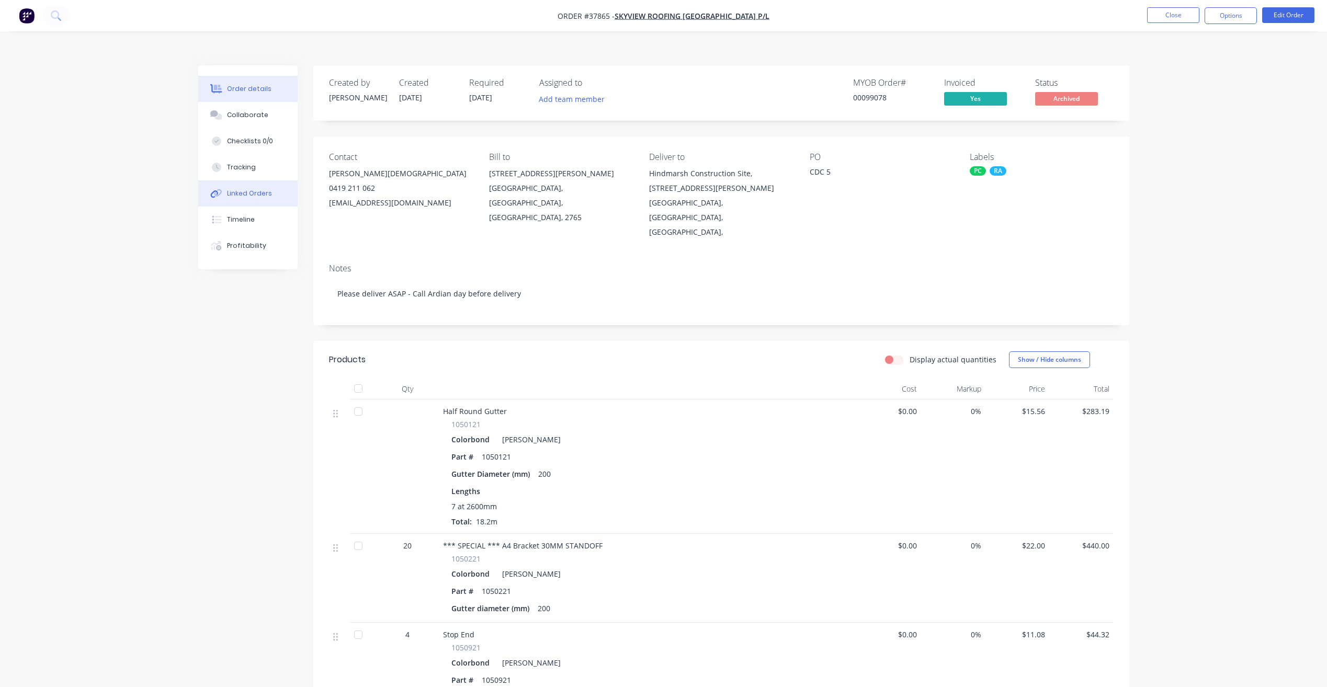
click at [270, 180] on button "Linked Orders" at bounding box center [247, 193] width 99 height 26
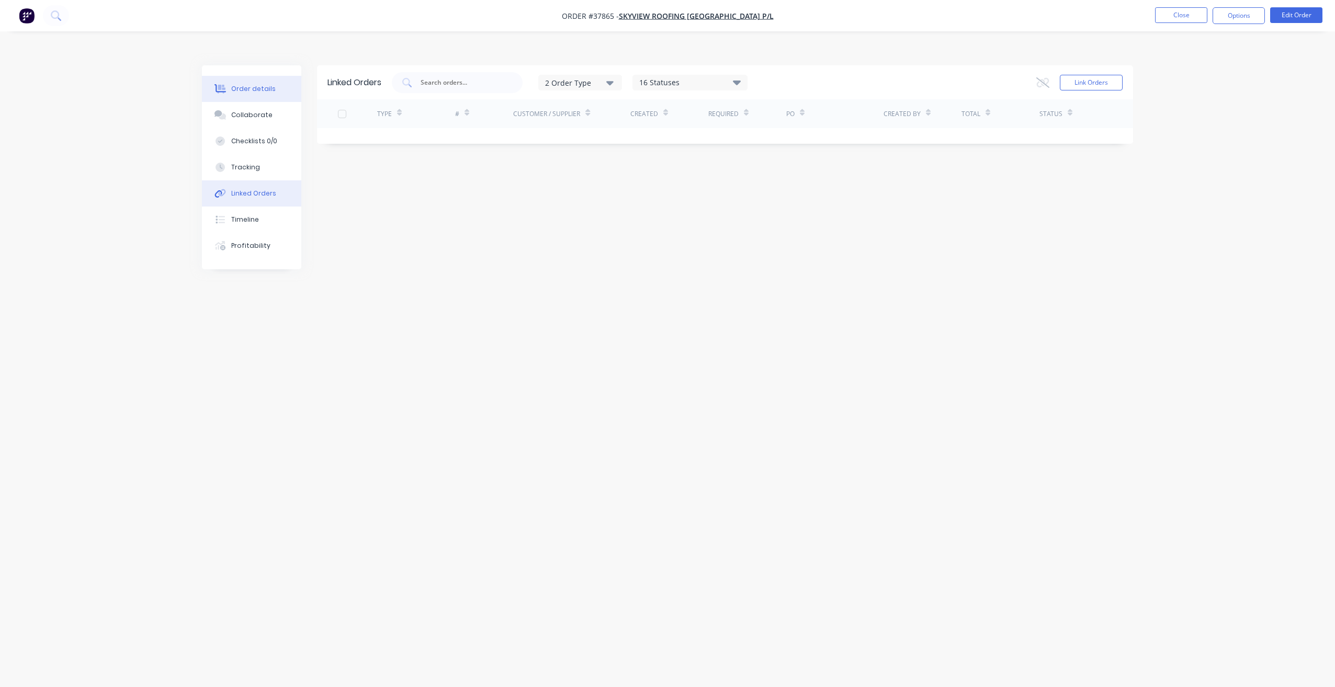
click at [256, 84] on div "Order details" at bounding box center [253, 88] width 44 height 9
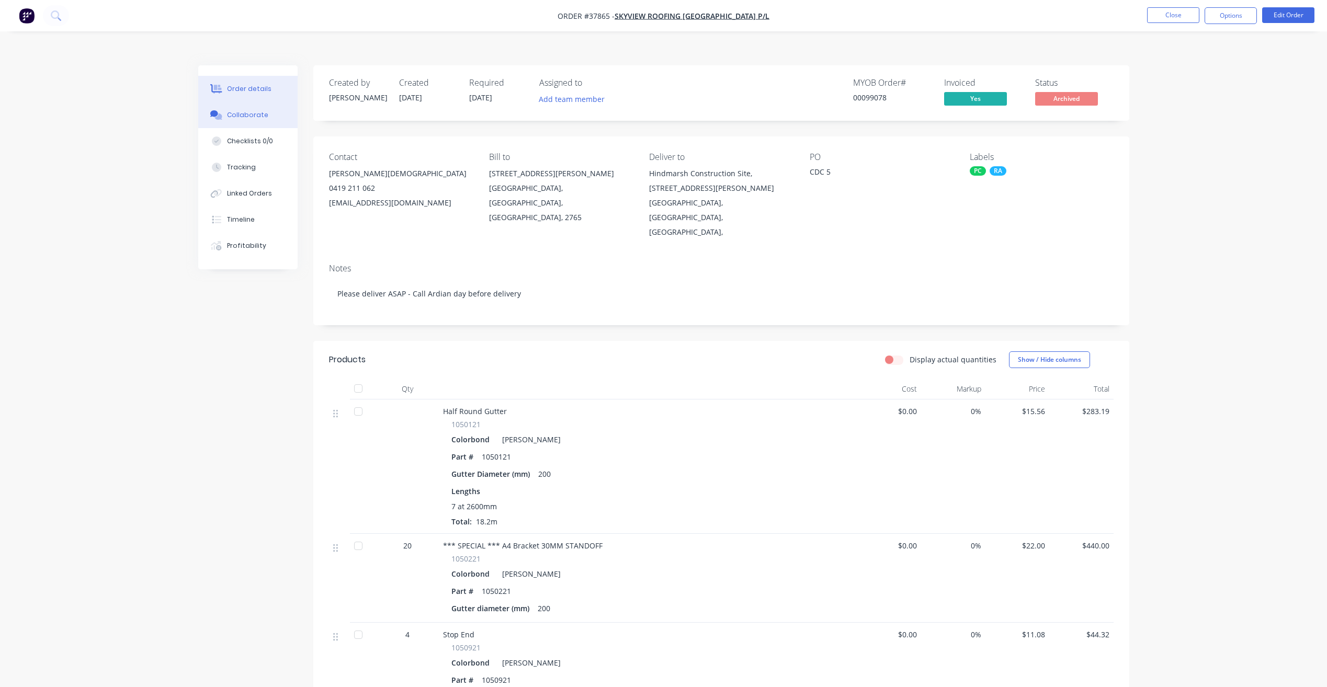
click at [247, 110] on div "Collaborate" at bounding box center [247, 114] width 41 height 9
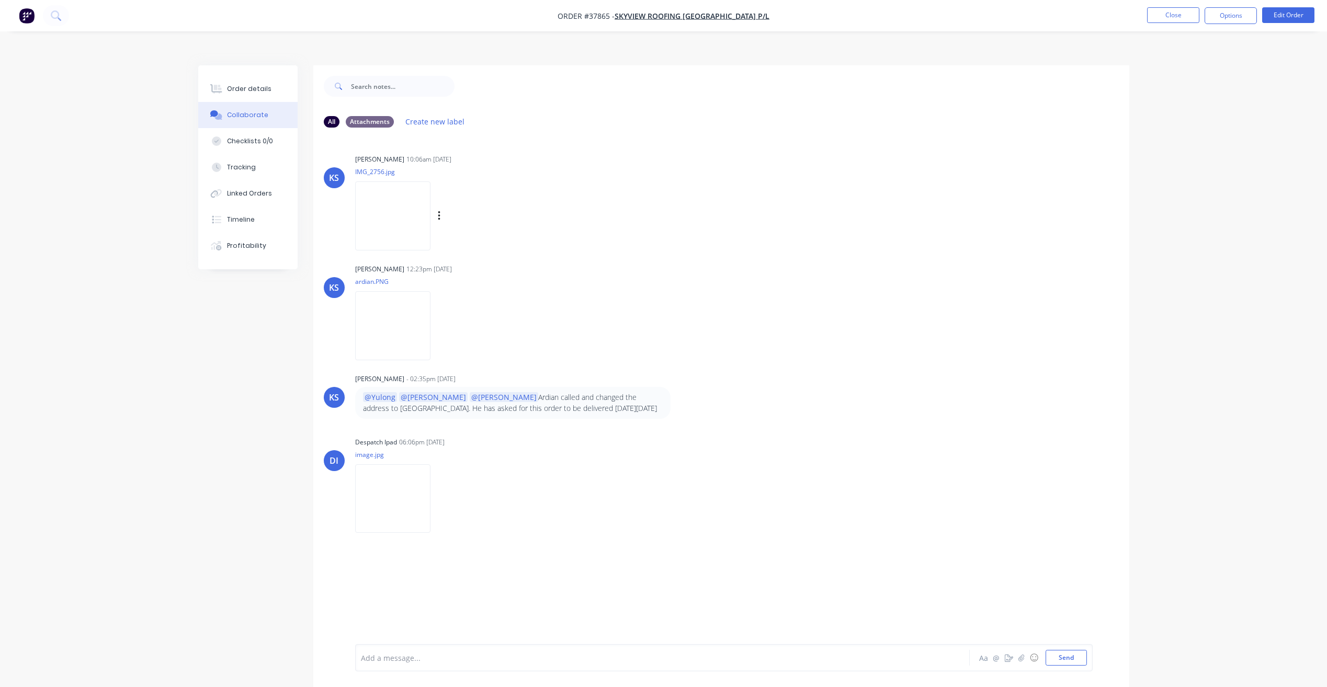
click at [397, 185] on img at bounding box center [392, 216] width 75 height 69
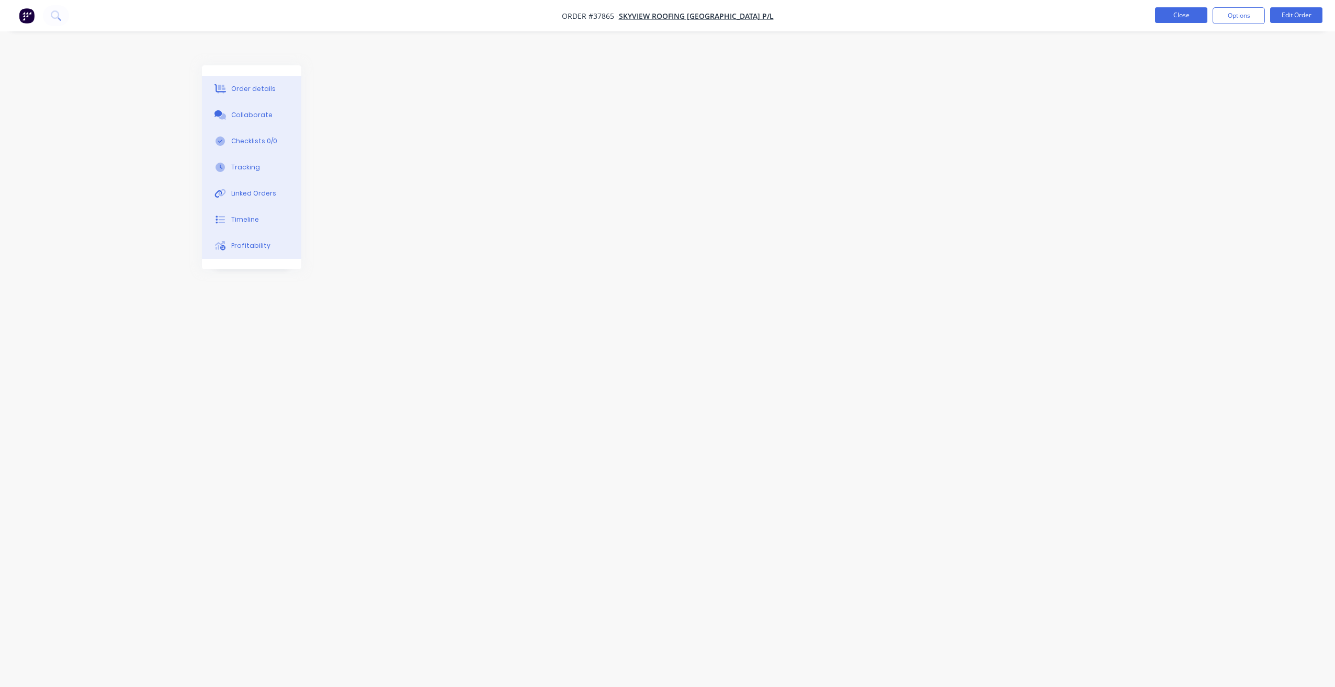
click at [1172, 17] on button "Close" at bounding box center [1181, 15] width 52 height 16
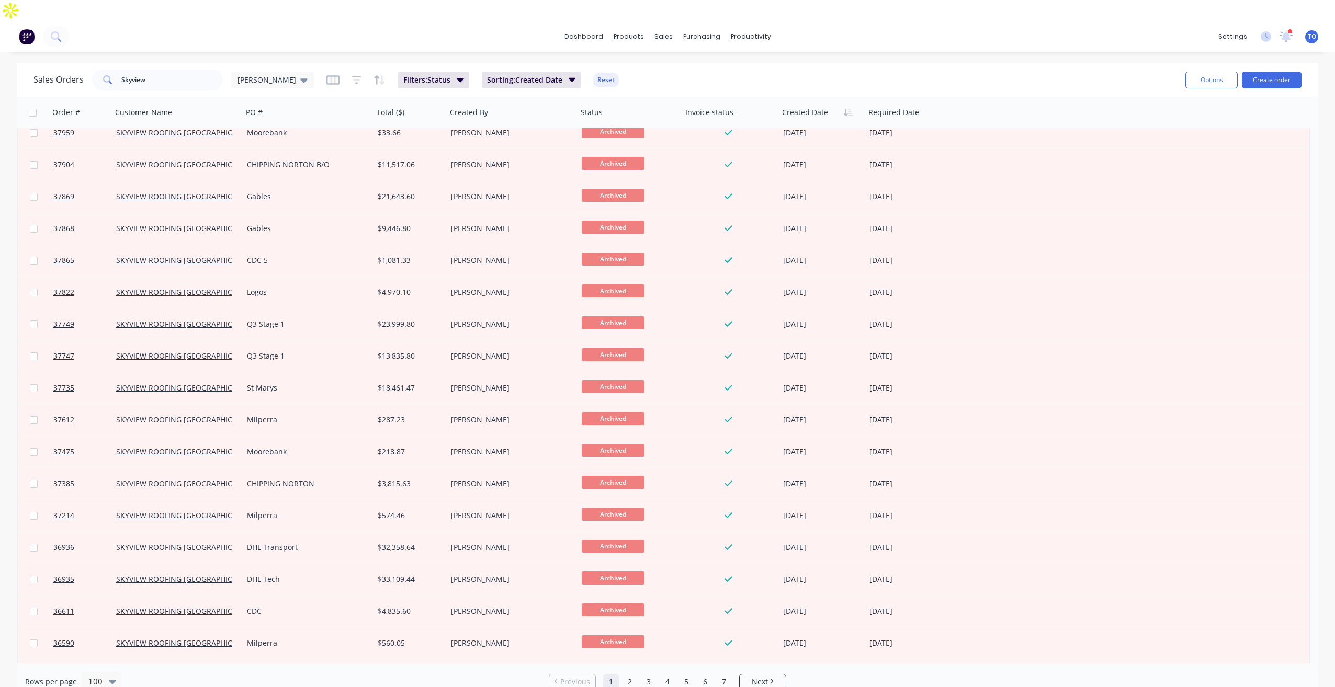
scroll to position [2656, 0]
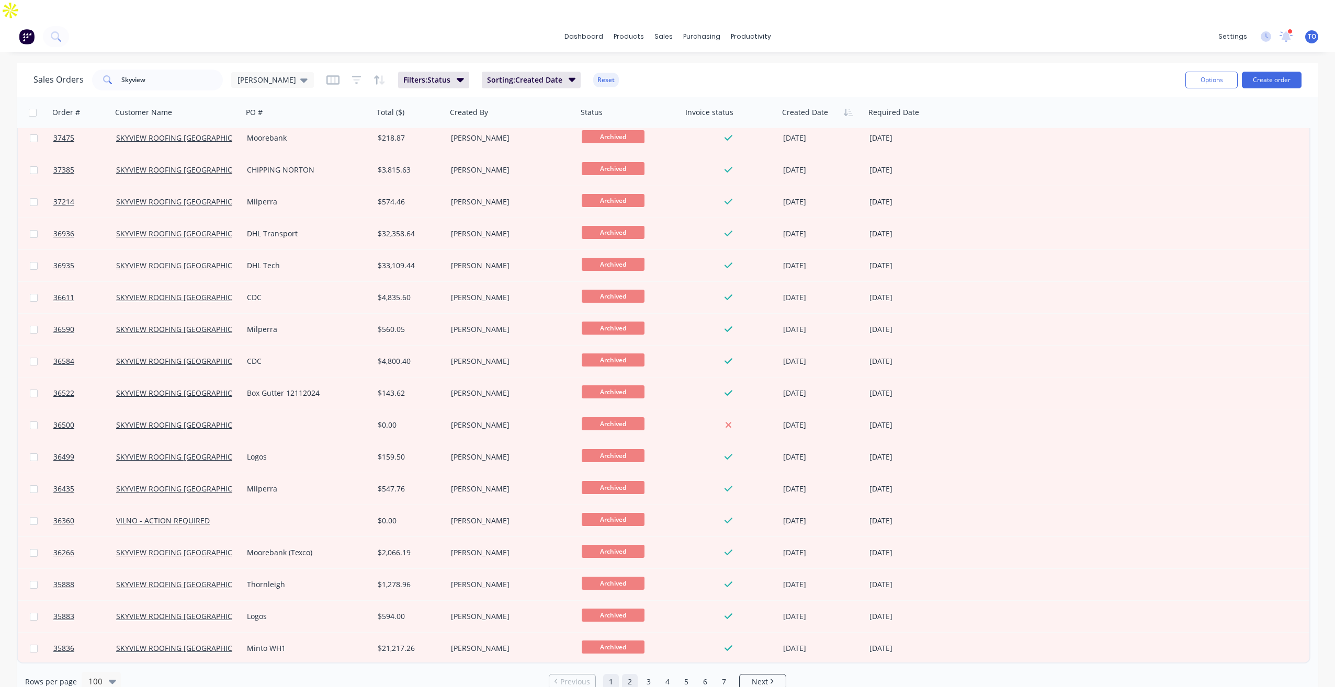
click at [624, 674] on link "2" at bounding box center [630, 682] width 16 height 16
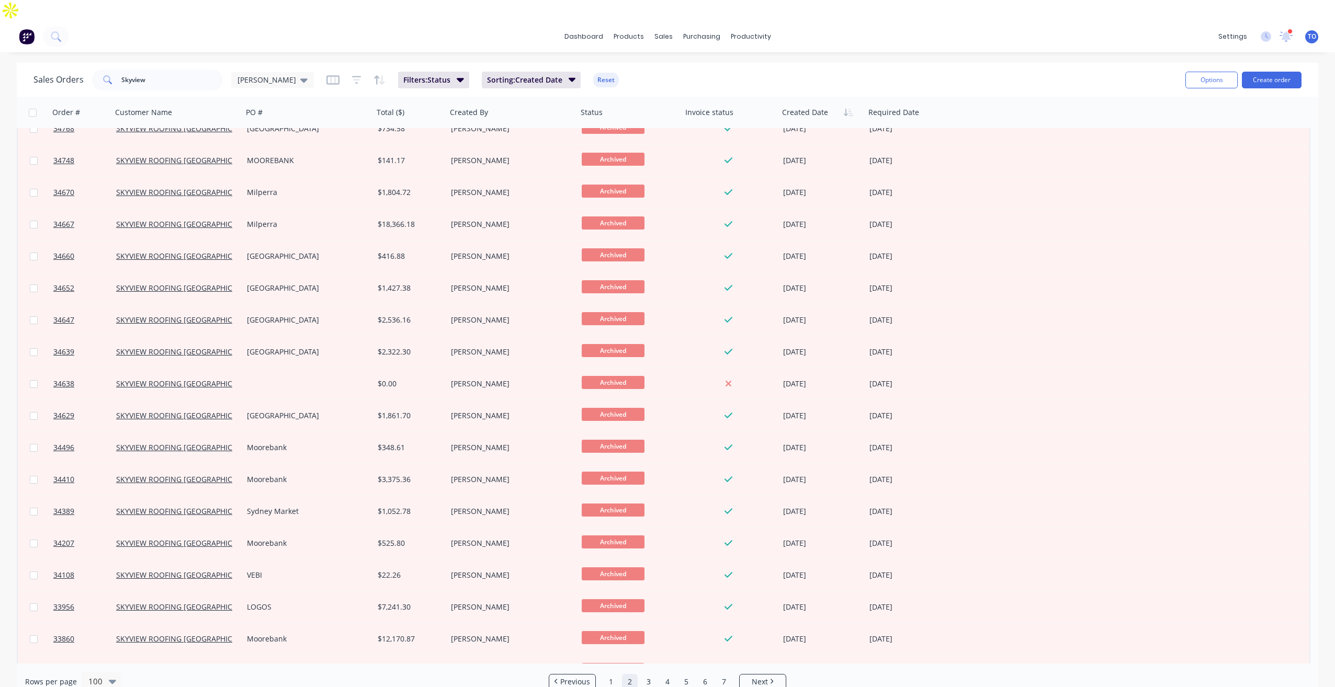
scroll to position [1256, 0]
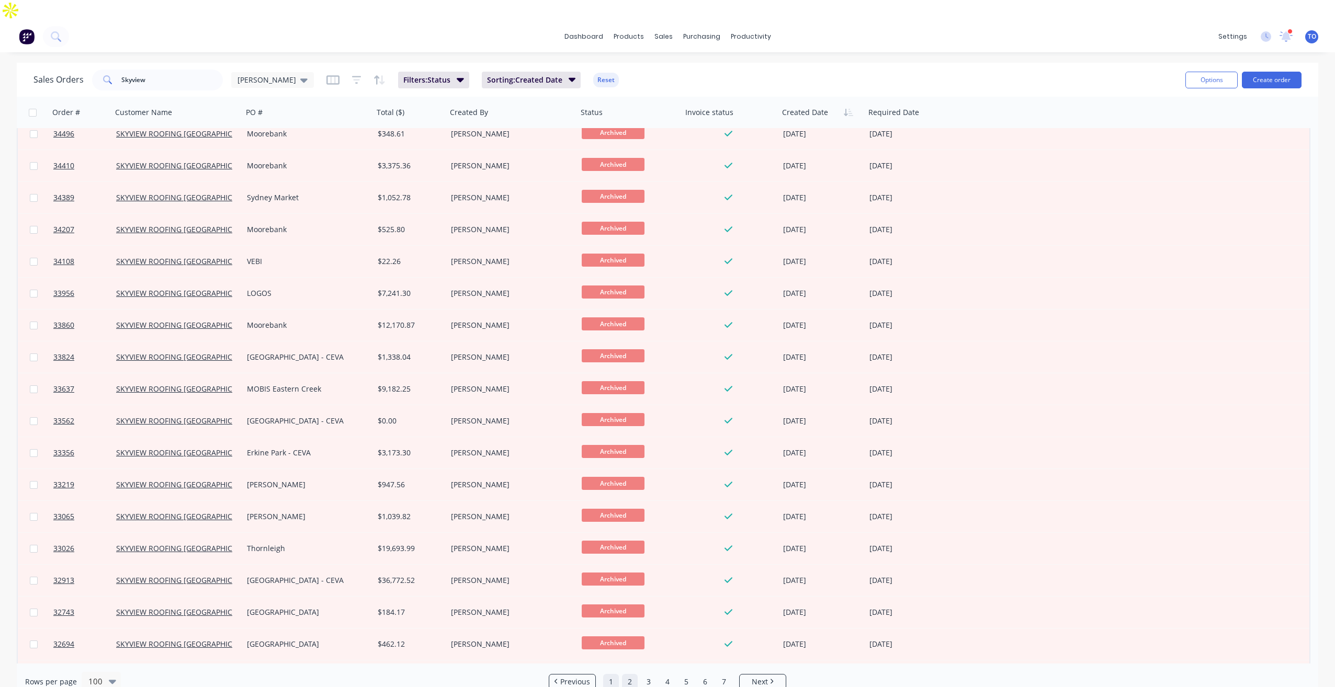
click at [607, 674] on link "1" at bounding box center [611, 682] width 16 height 16
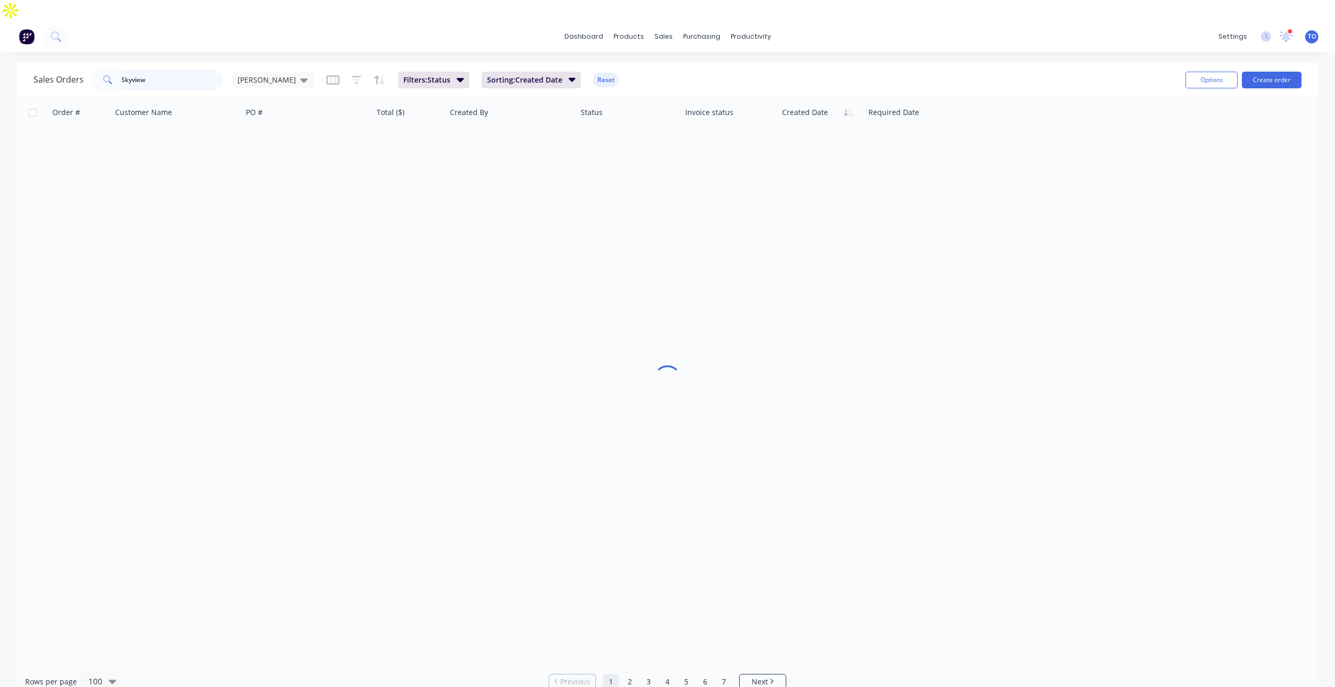
click at [196, 70] on input "Skyview" at bounding box center [172, 80] width 102 height 21
drag, startPoint x: 146, startPoint y: 60, endPoint x: 123, endPoint y: 52, distance: 23.8
click at [111, 70] on div "Skyview SQ" at bounding box center [157, 80] width 131 height 21
click at [154, 70] on input "SQ" at bounding box center [172, 80] width 102 height 21
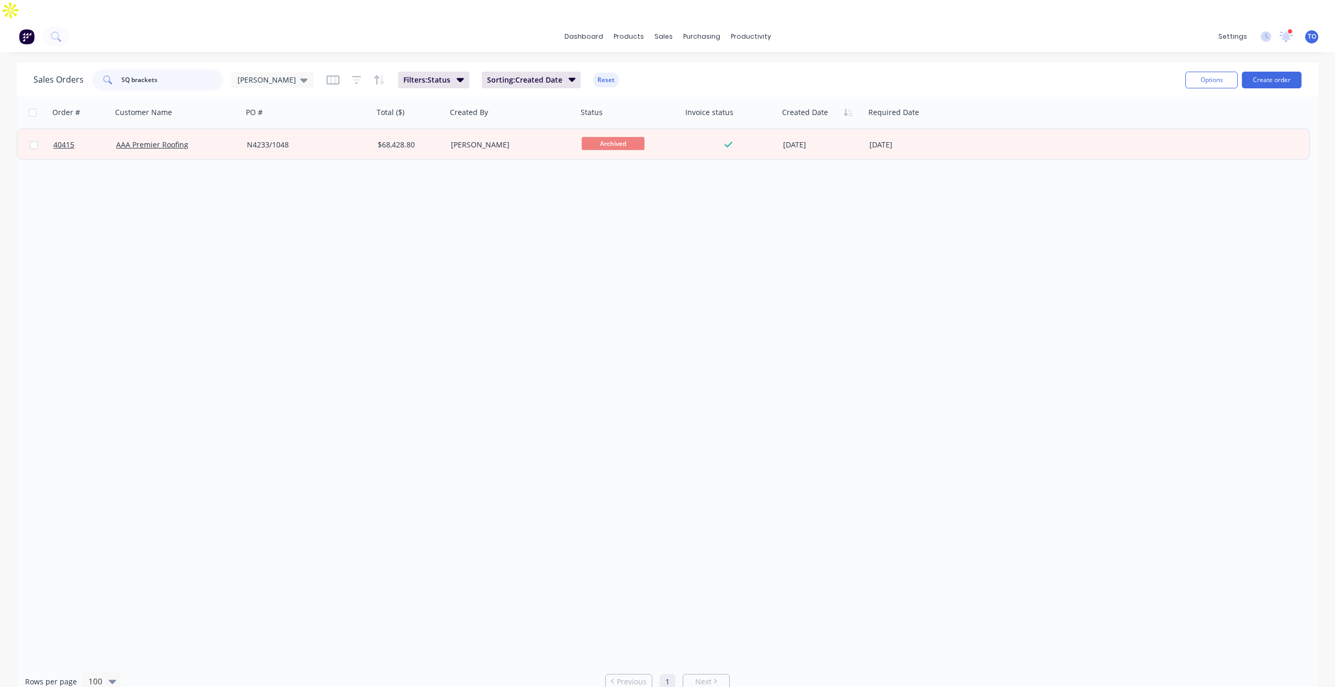
type input "SQ brackets"
click at [280, 244] on div "Order # Customer Name PO # Total ($) Created By Status Invoice status Created D…" at bounding box center [668, 380] width 1302 height 567
click at [168, 70] on input "SQ brackets" at bounding box center [172, 80] width 102 height 21
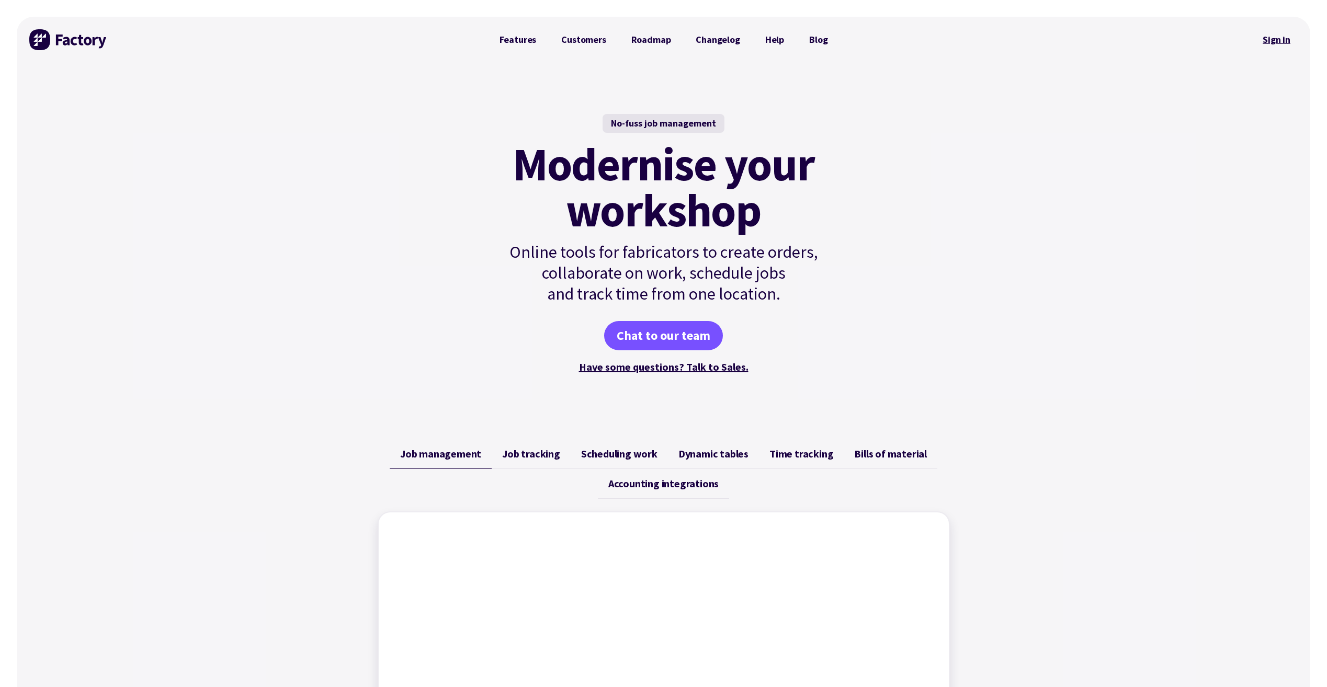
click at [1273, 35] on link "Sign in" at bounding box center [1277, 40] width 42 height 24
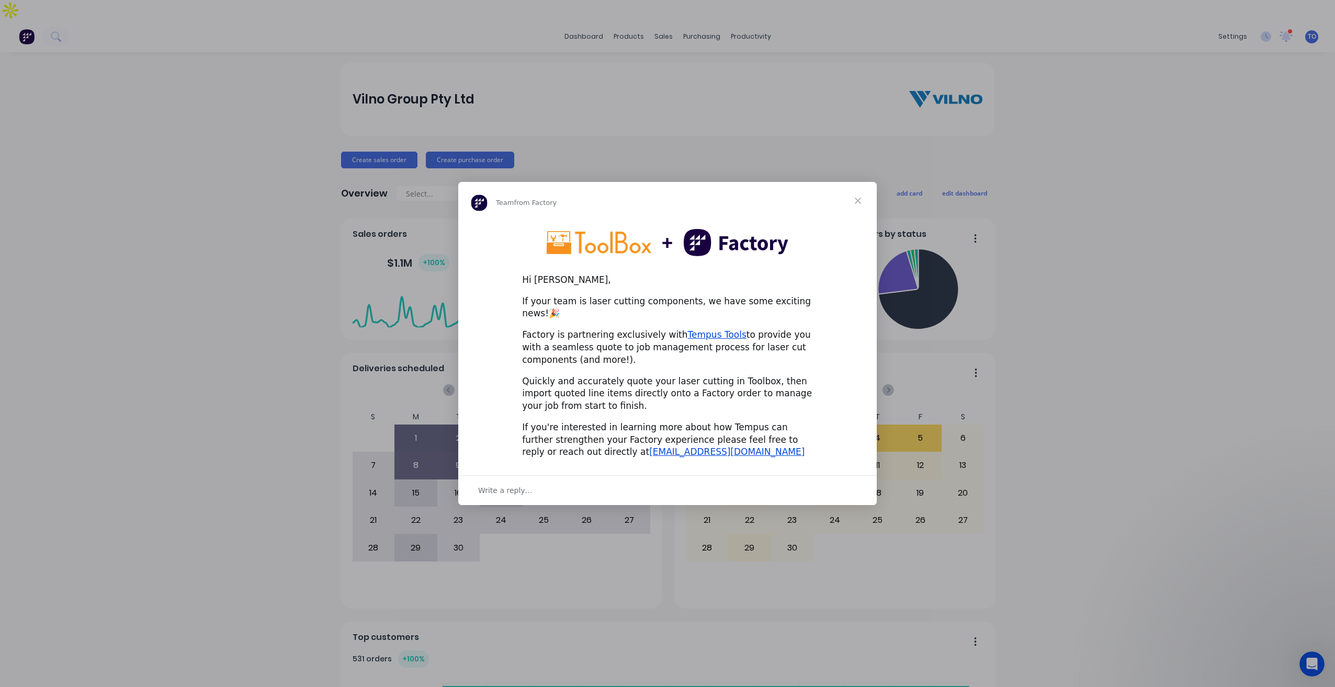
click at [855, 207] on span "Close" at bounding box center [858, 201] width 38 height 38
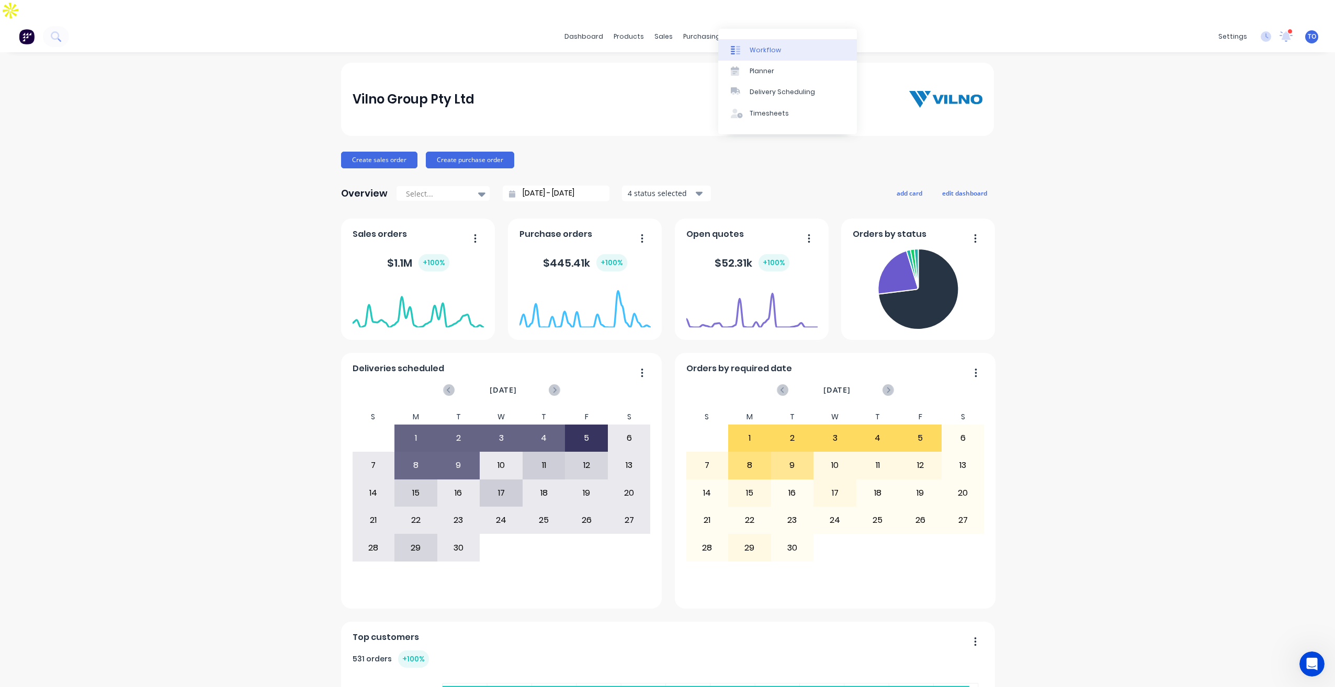
click at [758, 52] on div "Workflow" at bounding box center [765, 50] width 31 height 9
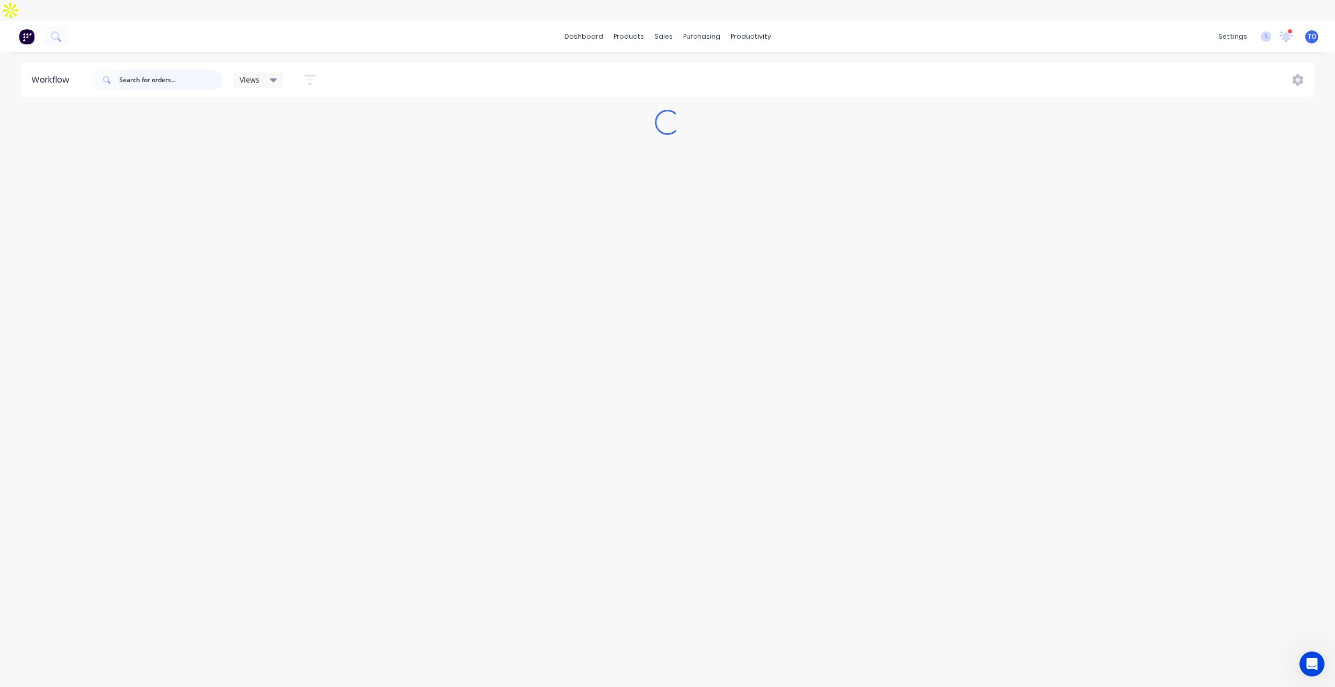
click at [155, 70] on input "text" at bounding box center [171, 80] width 104 height 21
paste input "41518"
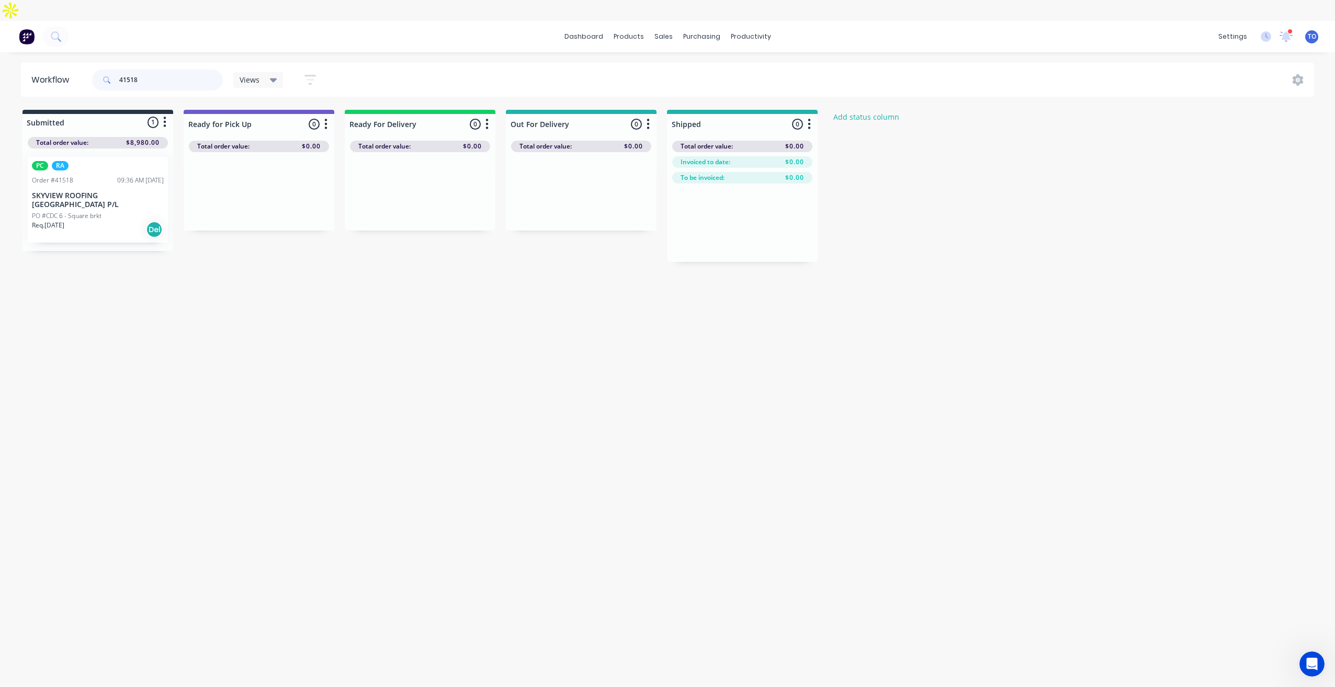
type input "41518"
click at [90, 191] on p "SKYVIEW ROOFING [GEOGRAPHIC_DATA] P/L" at bounding box center [98, 200] width 132 height 18
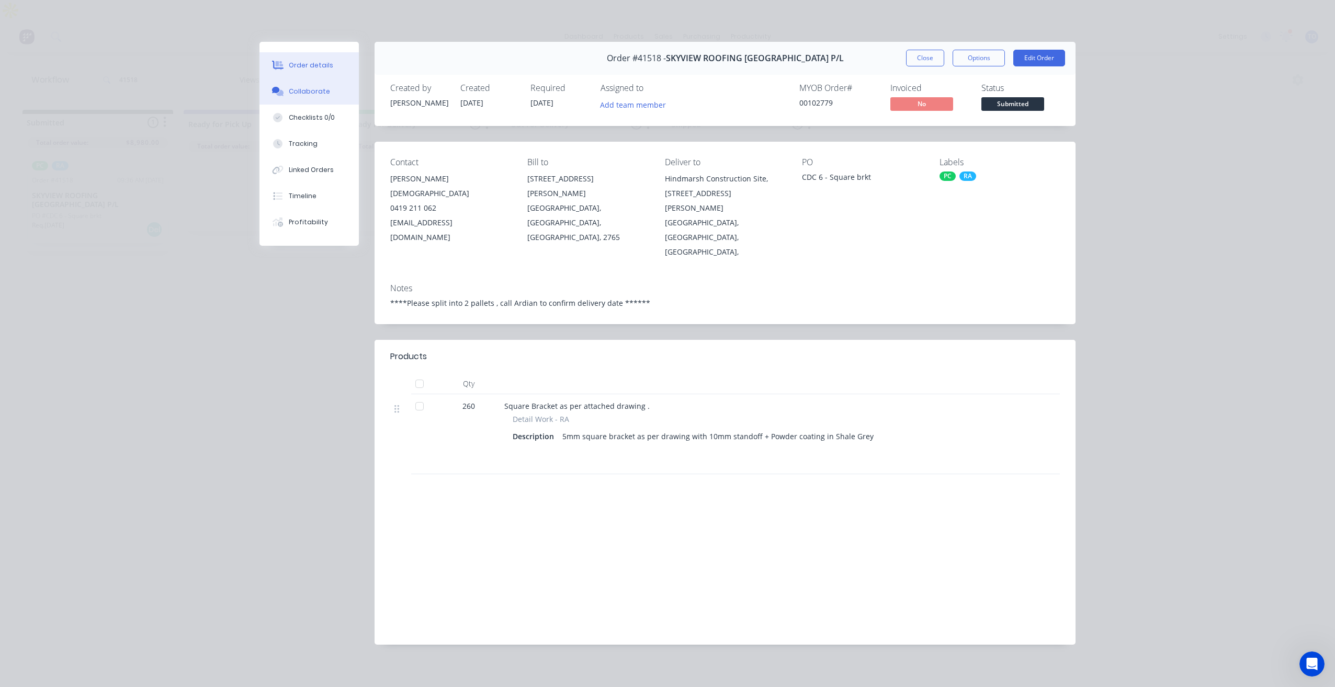
click at [330, 97] on button "Collaborate" at bounding box center [308, 91] width 99 height 26
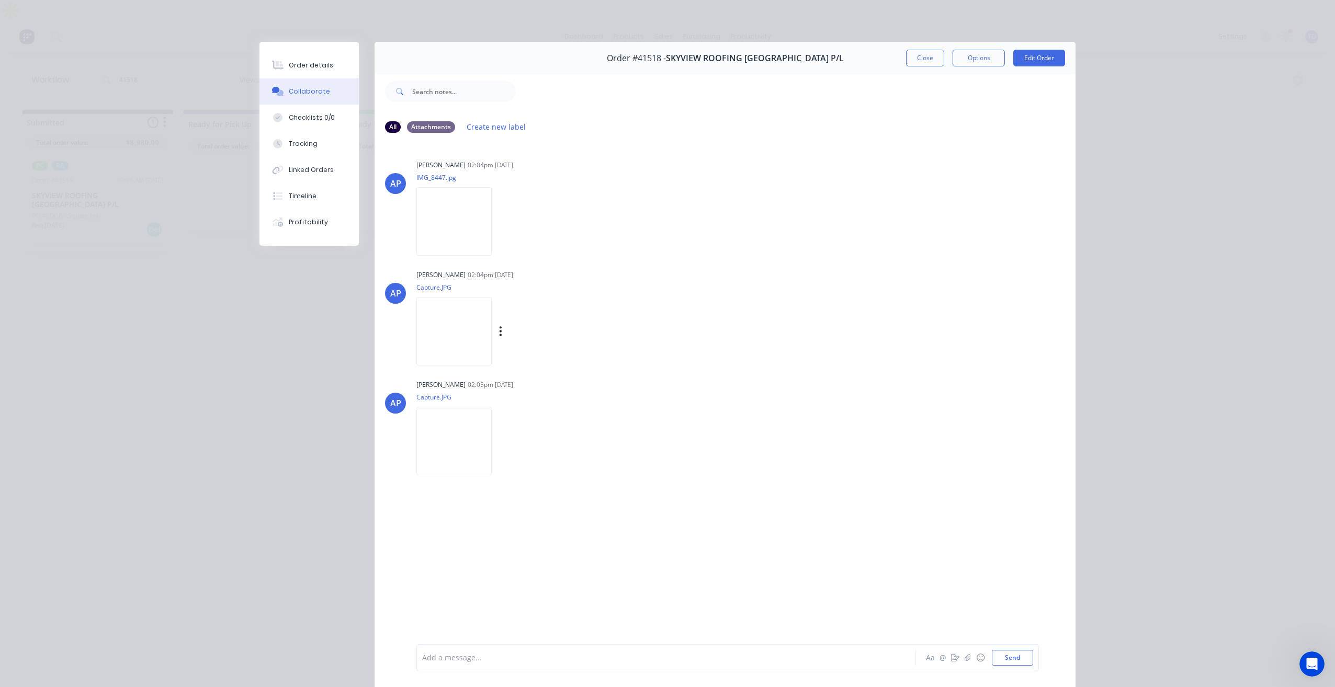
click at [466, 337] on img at bounding box center [453, 331] width 75 height 69
click at [306, 70] on button "Order details" at bounding box center [308, 65] width 99 height 26
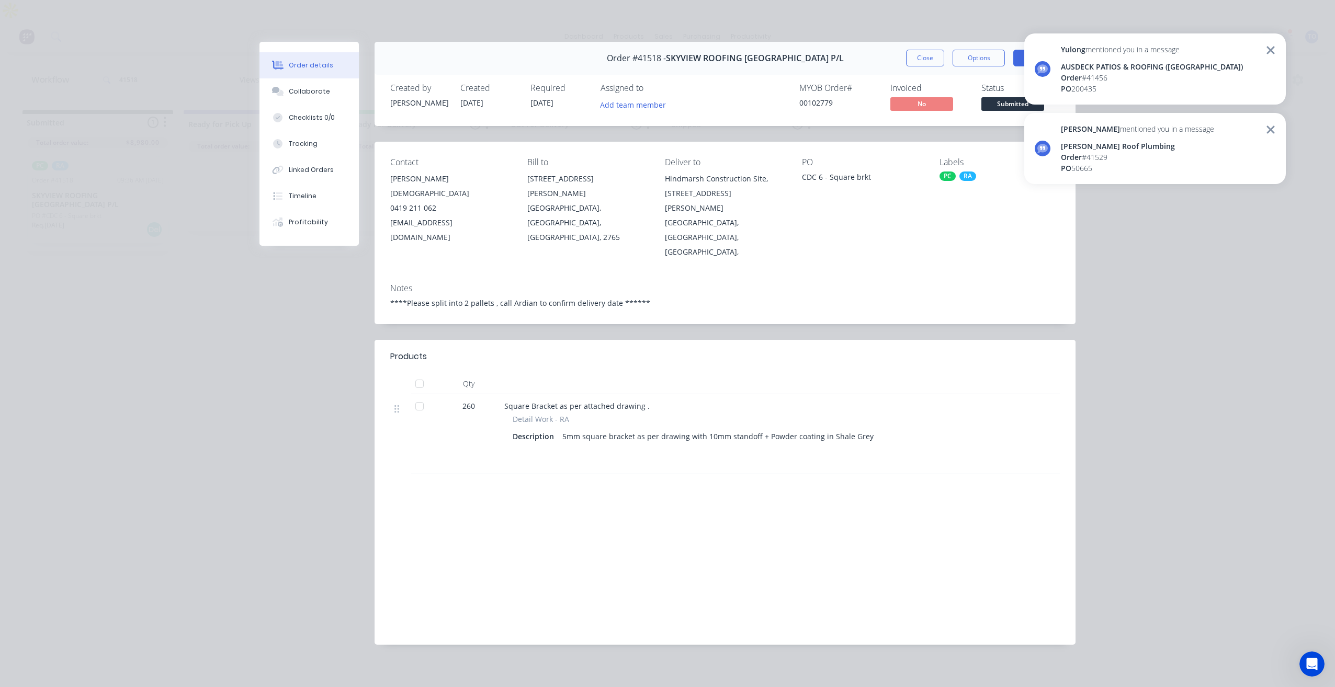
click at [1114, 69] on div "AUSDECK PATIOS & ROOFING ([GEOGRAPHIC_DATA])" at bounding box center [1152, 66] width 182 height 11
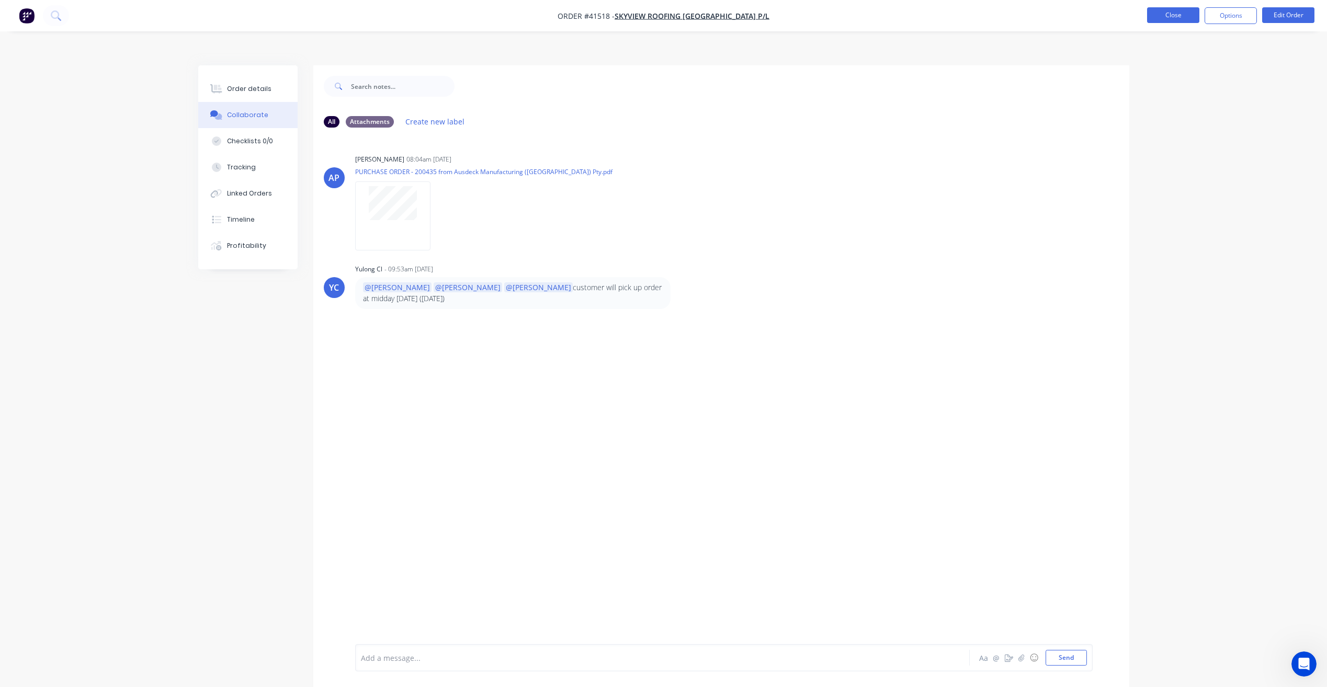
click at [1171, 12] on button "Close" at bounding box center [1173, 15] width 52 height 16
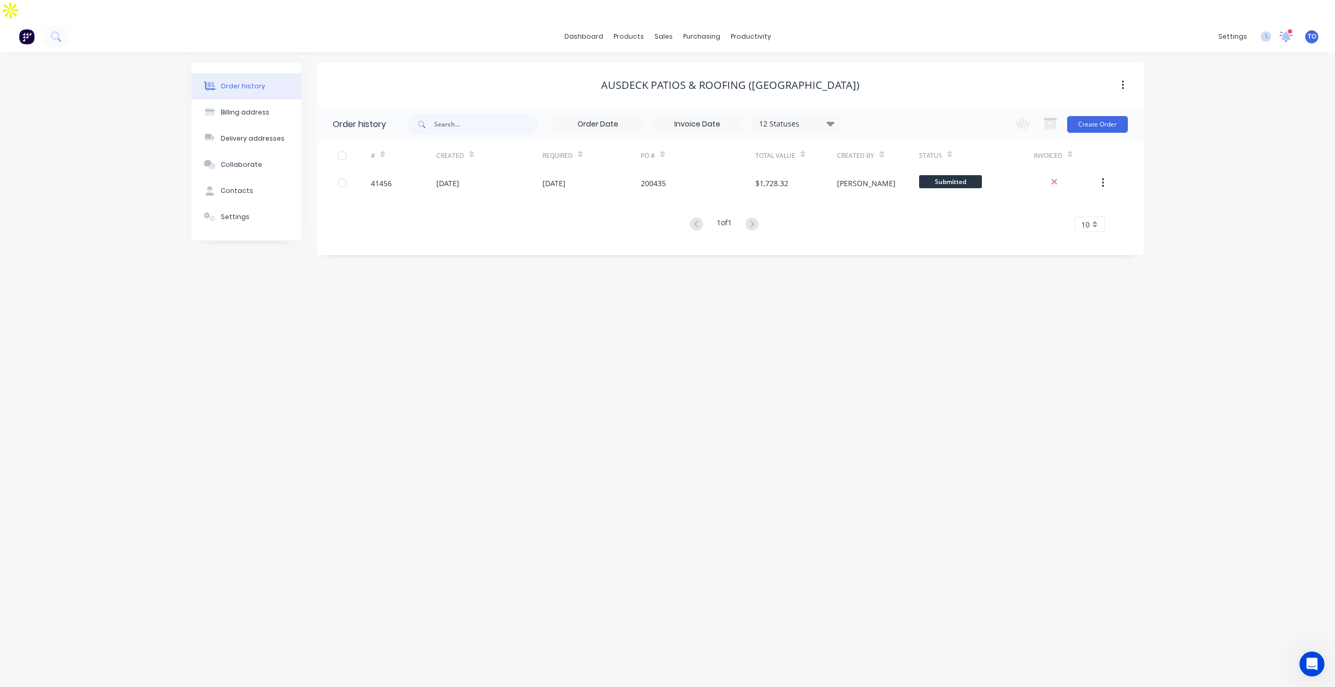
click at [1284, 31] on icon at bounding box center [1287, 36] width 14 height 11
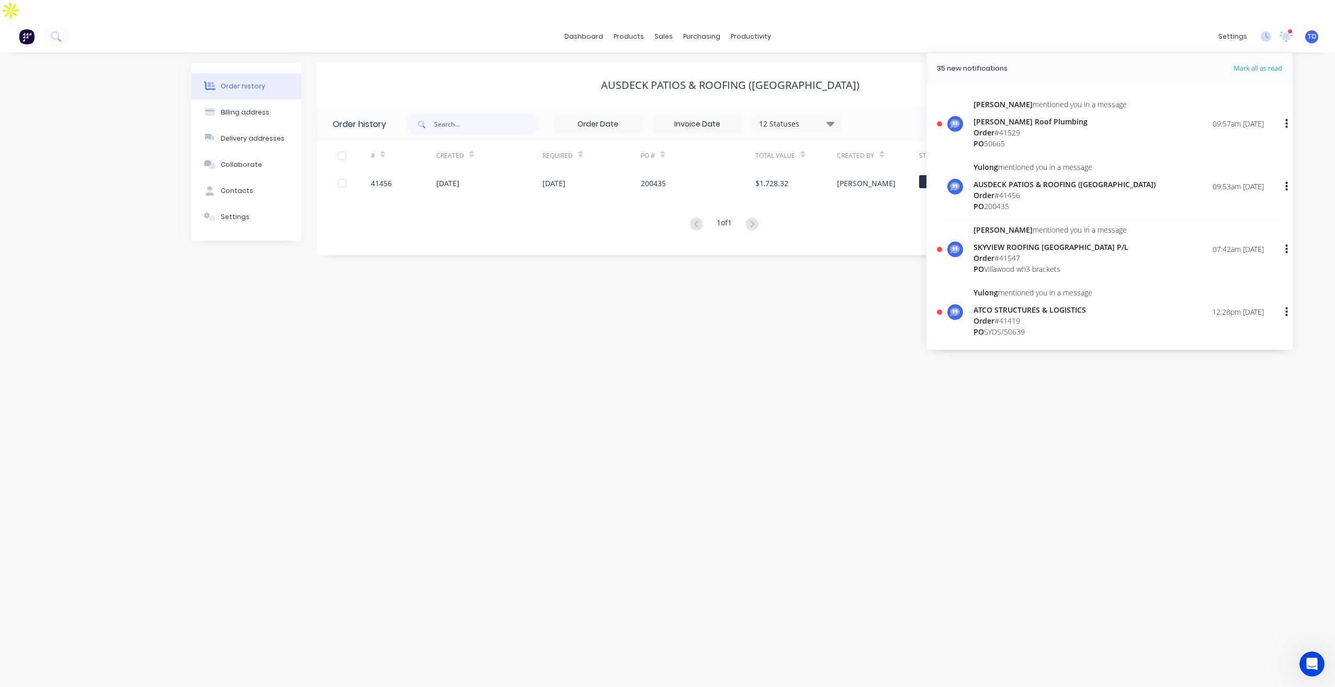
click at [1047, 127] on div "Order # 41529" at bounding box center [1050, 132] width 153 height 11
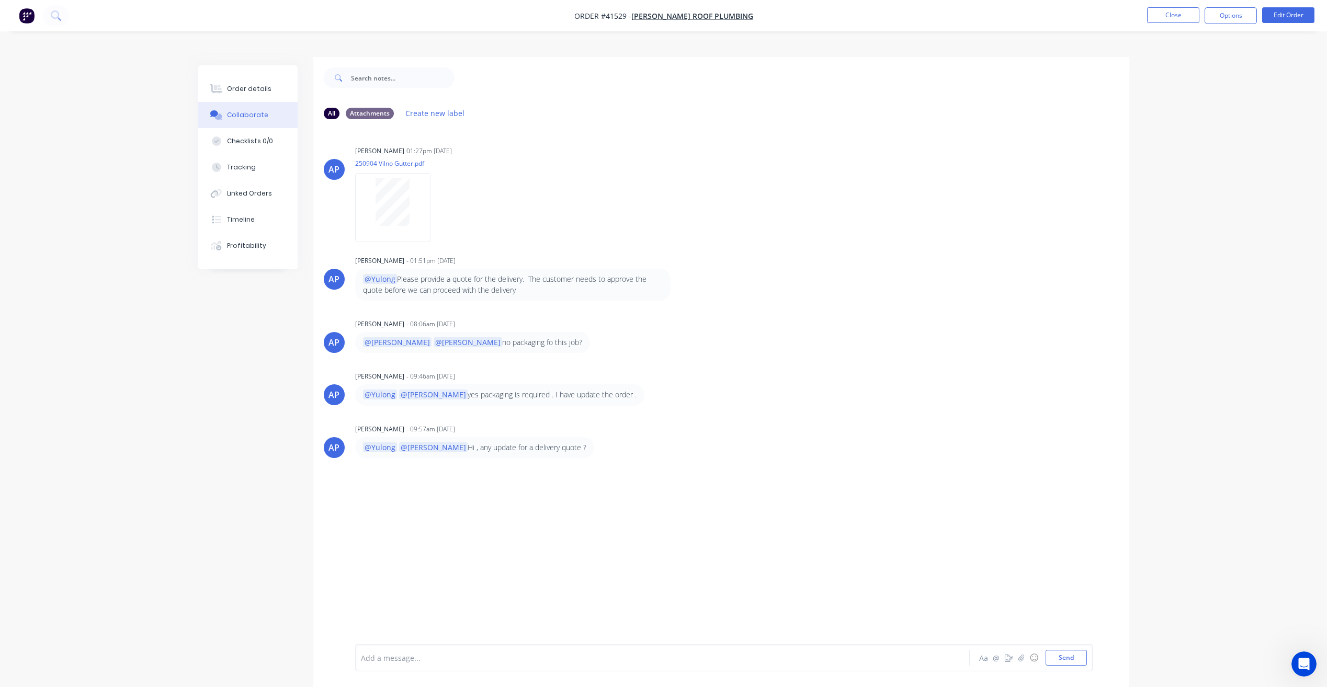
scroll to position [16, 0]
